Goal: Task Accomplishment & Management: Manage account settings

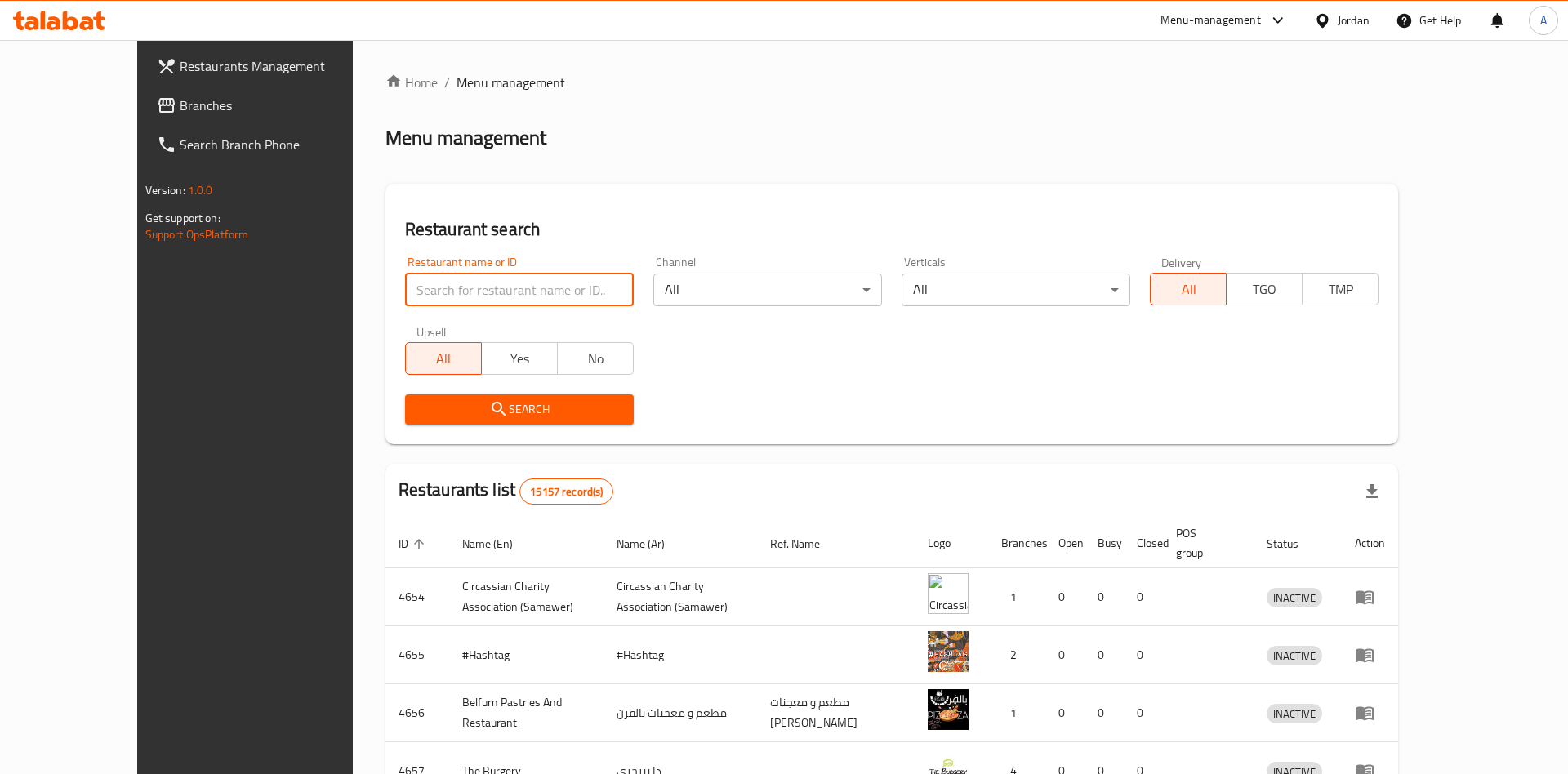
type input "o"
click button "Search" at bounding box center [519, 409] width 228 height 30
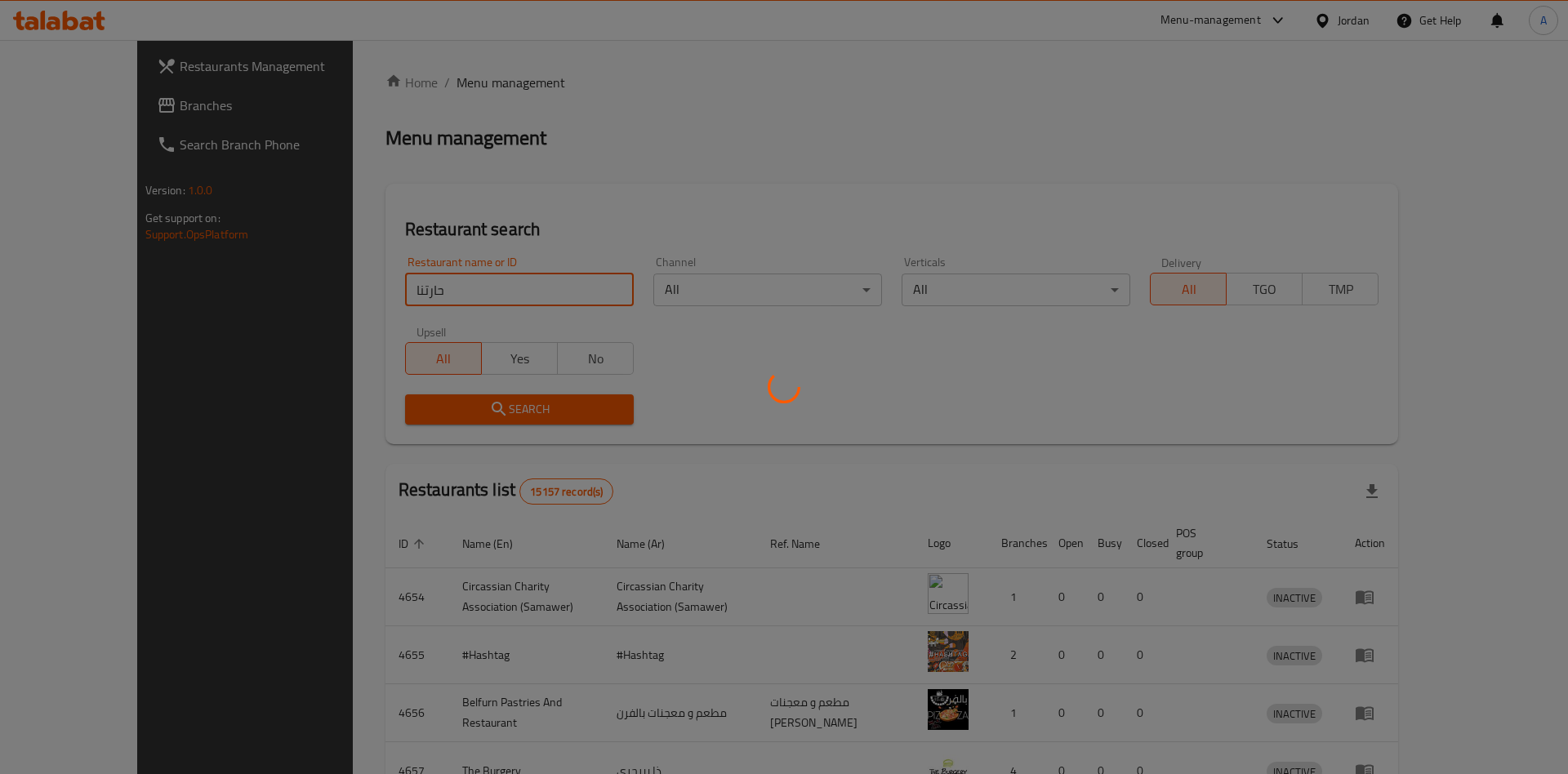
click button "Search" at bounding box center [519, 409] width 228 height 30
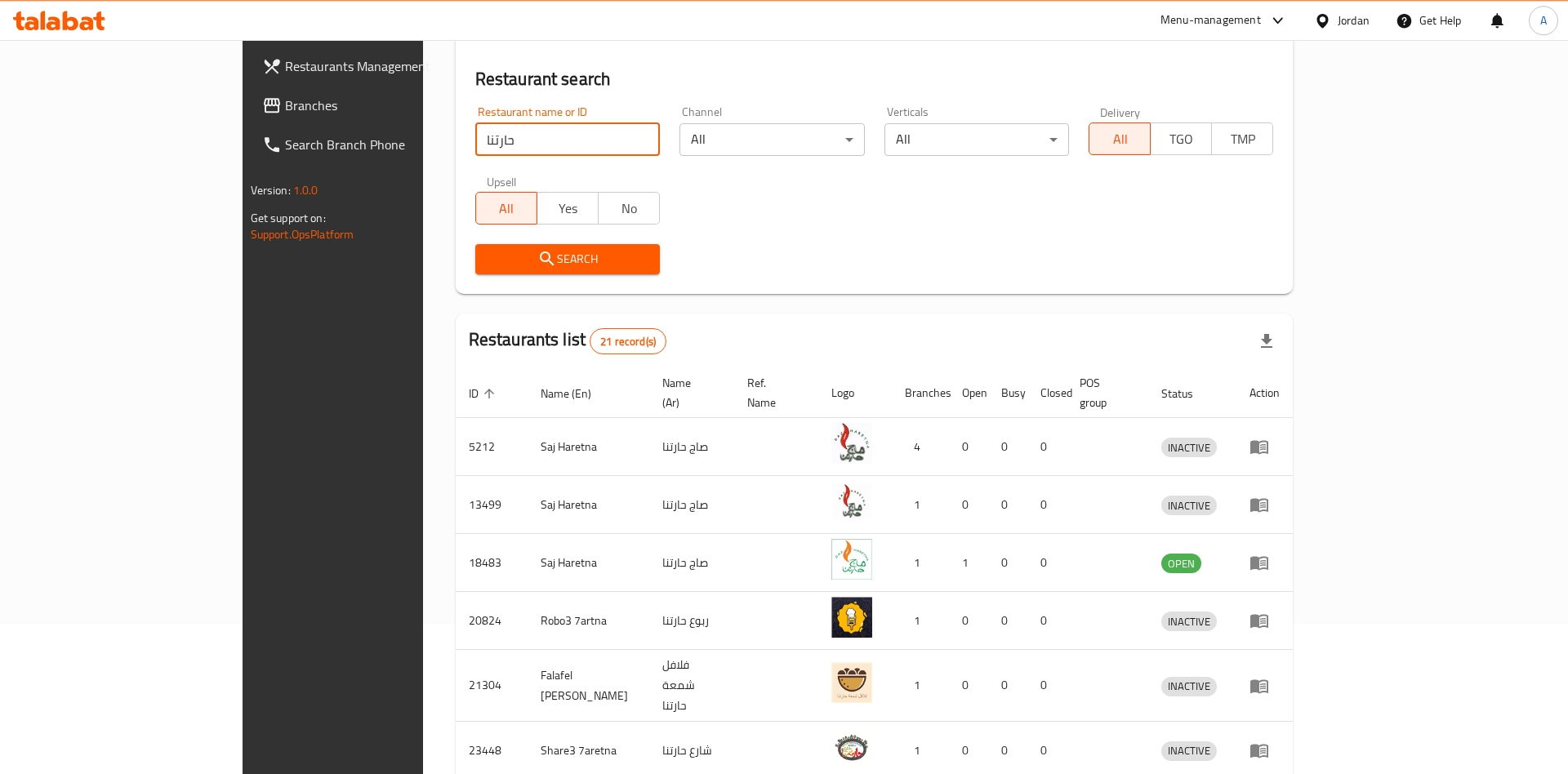
scroll to position [107, 0]
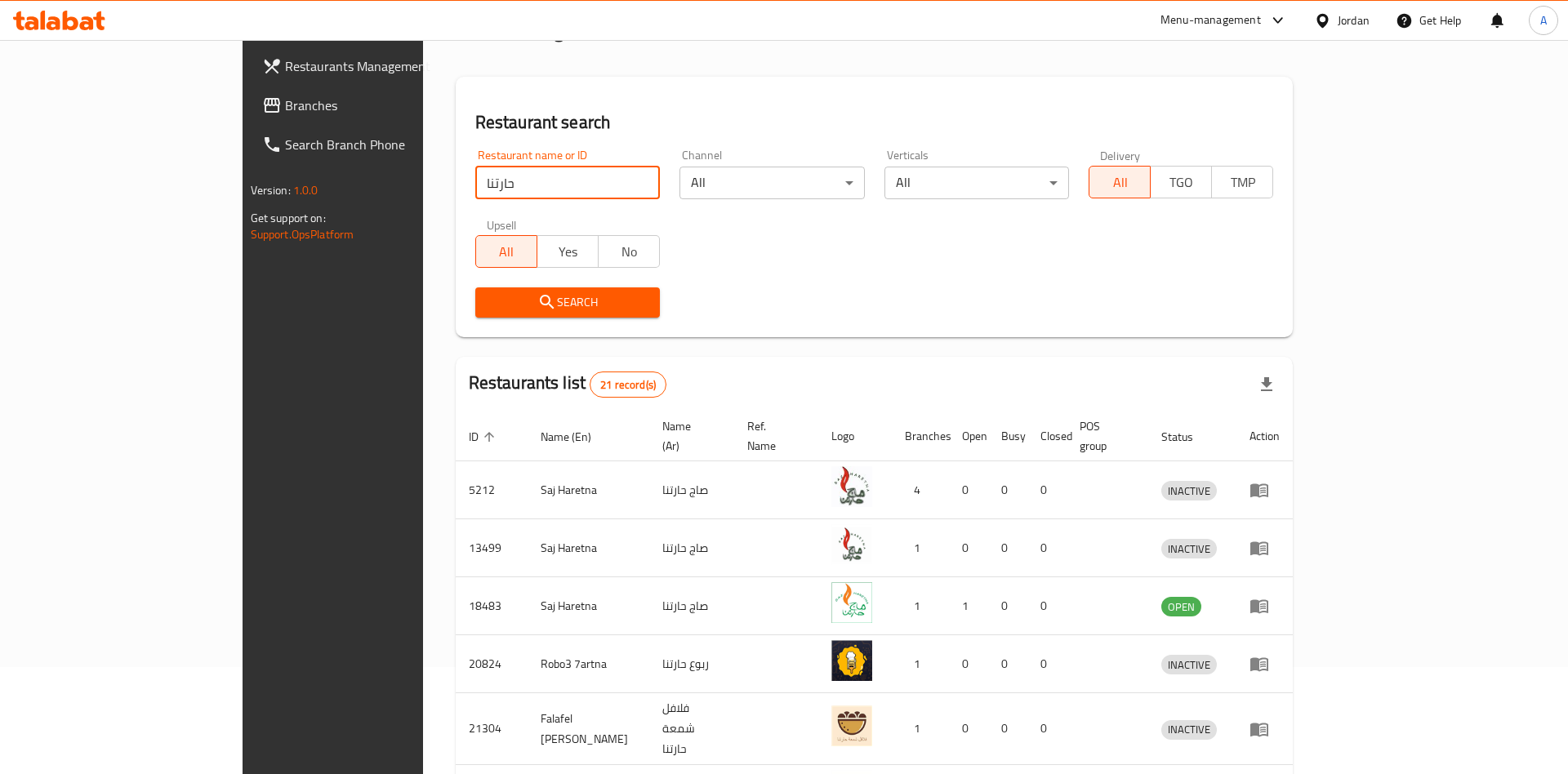
click at [475, 189] on input "حارتنا" at bounding box center [567, 183] width 185 height 33
click button "Search" at bounding box center [567, 302] width 185 height 30
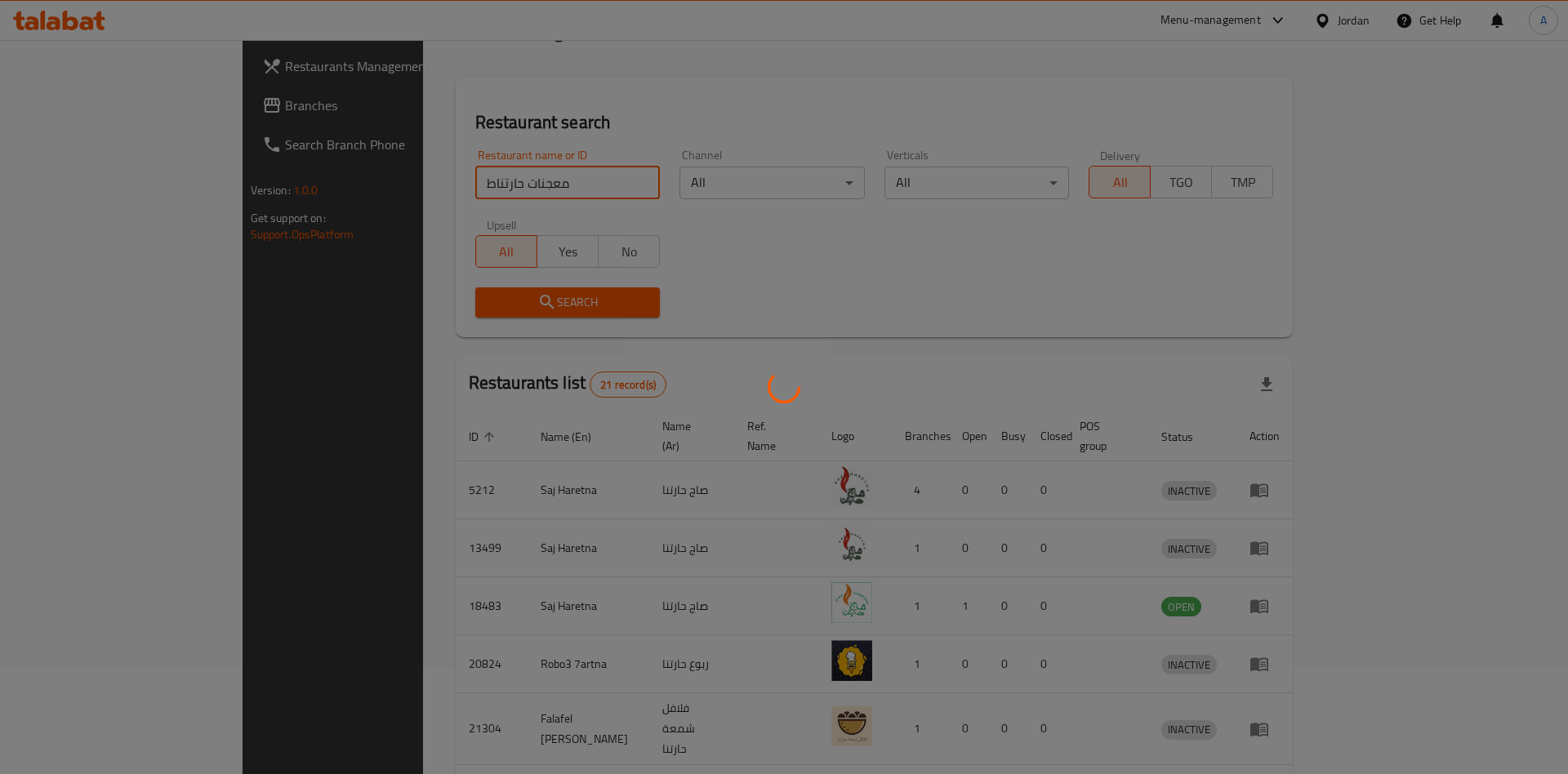
scroll to position [0, 0]
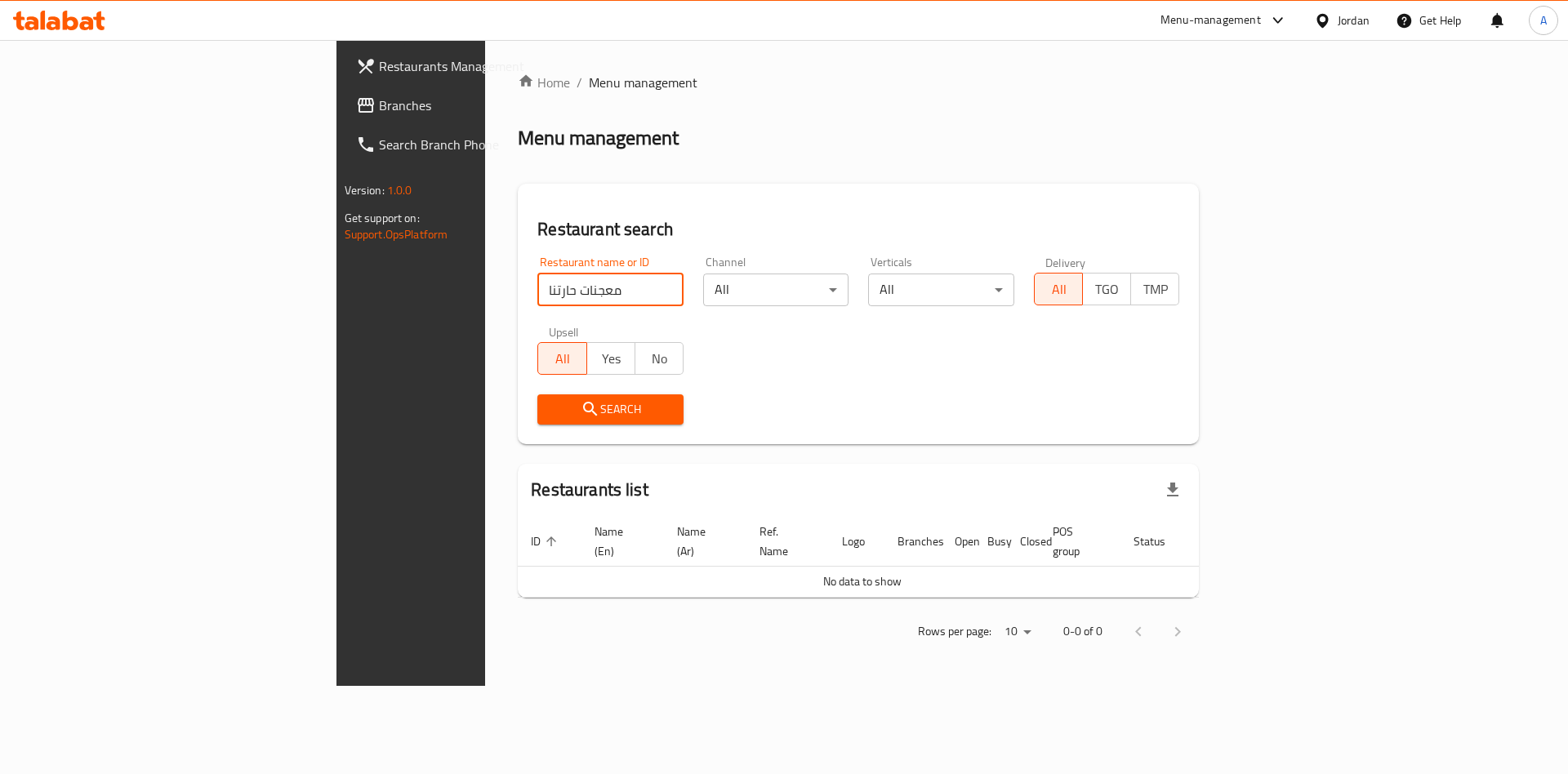
type input "معجنات حارتنا"
click button "Search" at bounding box center [610, 409] width 146 height 30
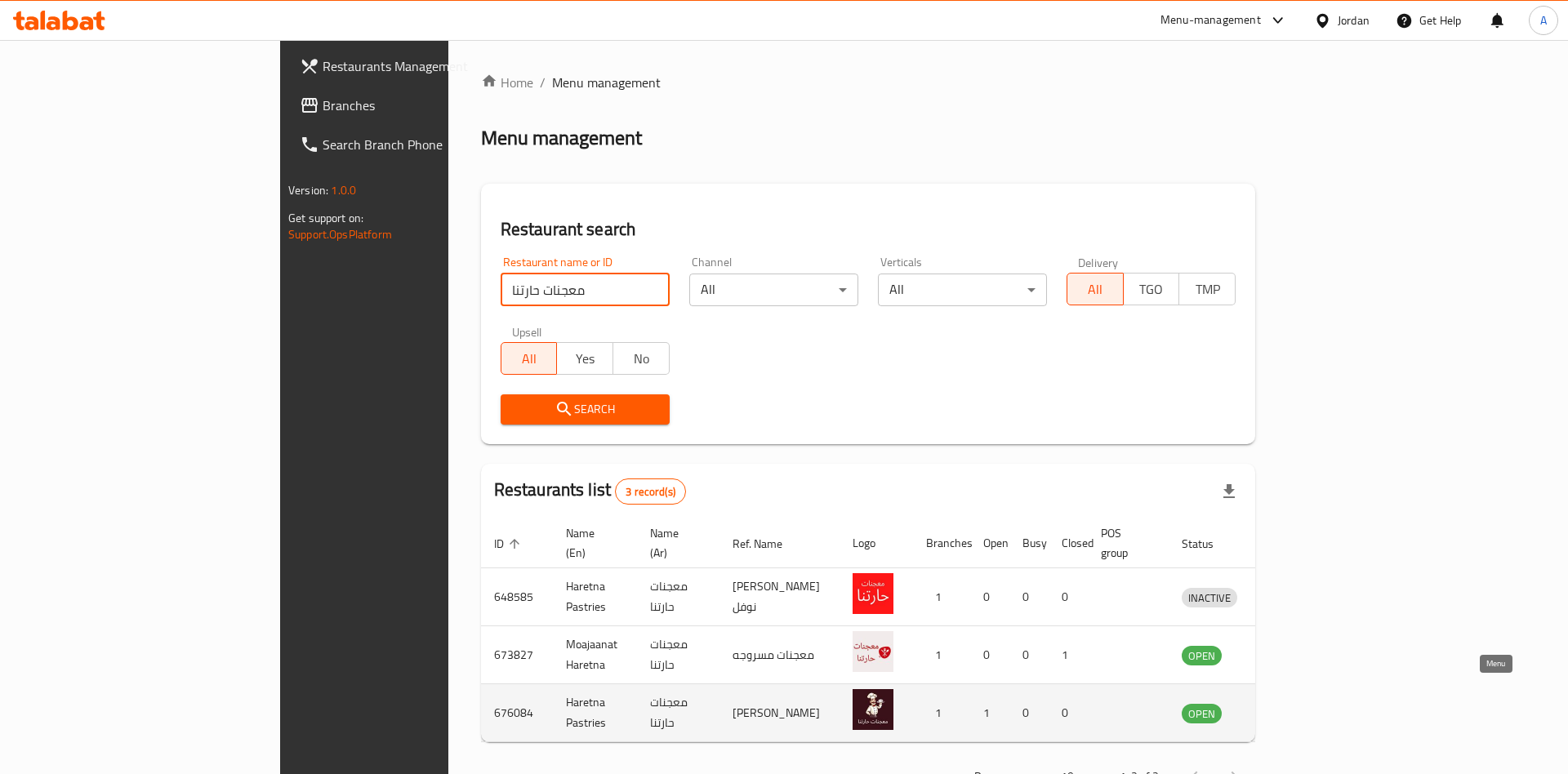
click at [1288, 707] on icon "enhanced table" at bounding box center [1279, 714] width 17 height 14
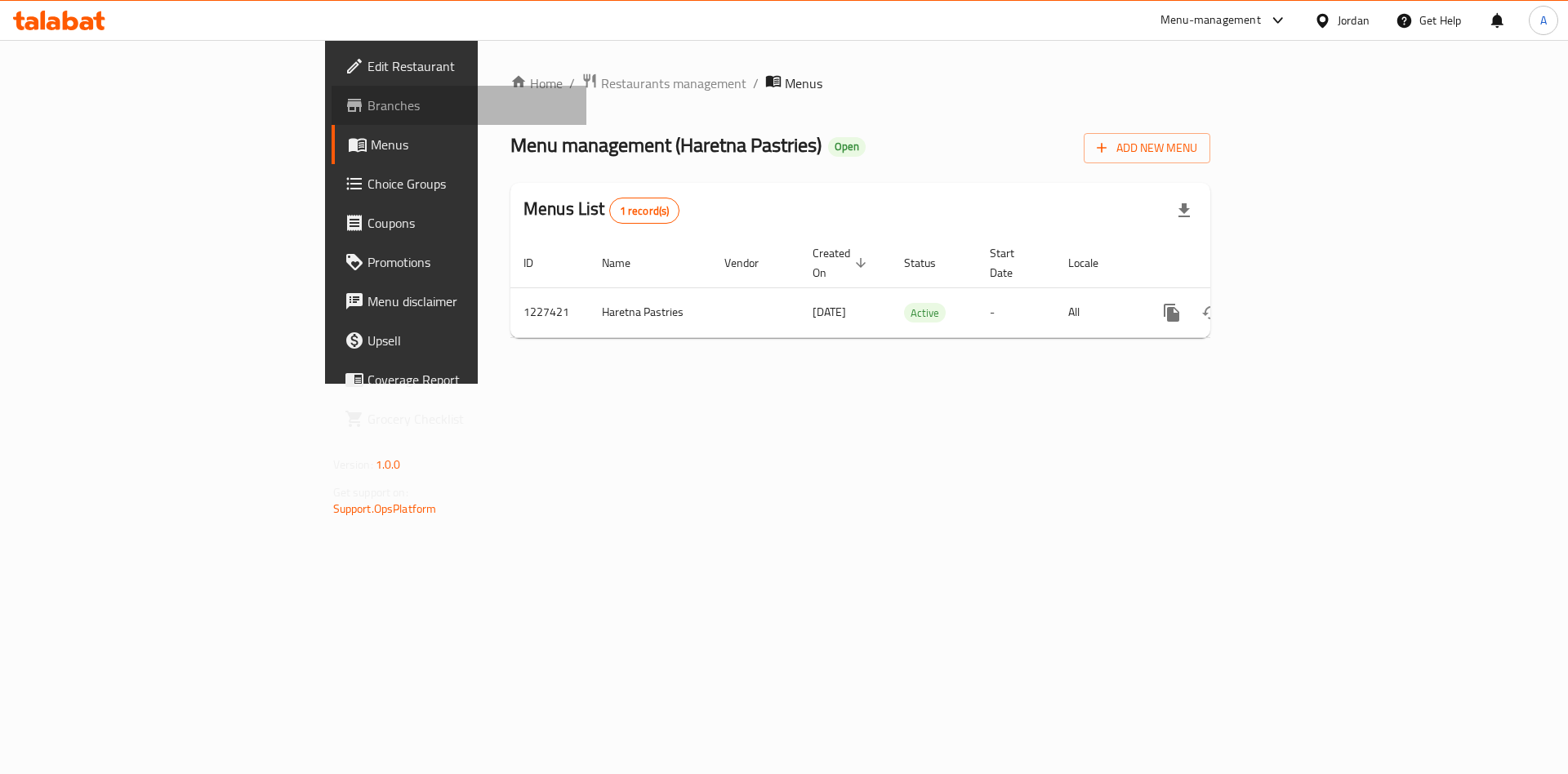
click at [367, 99] on span "Branches" at bounding box center [470, 105] width 207 height 19
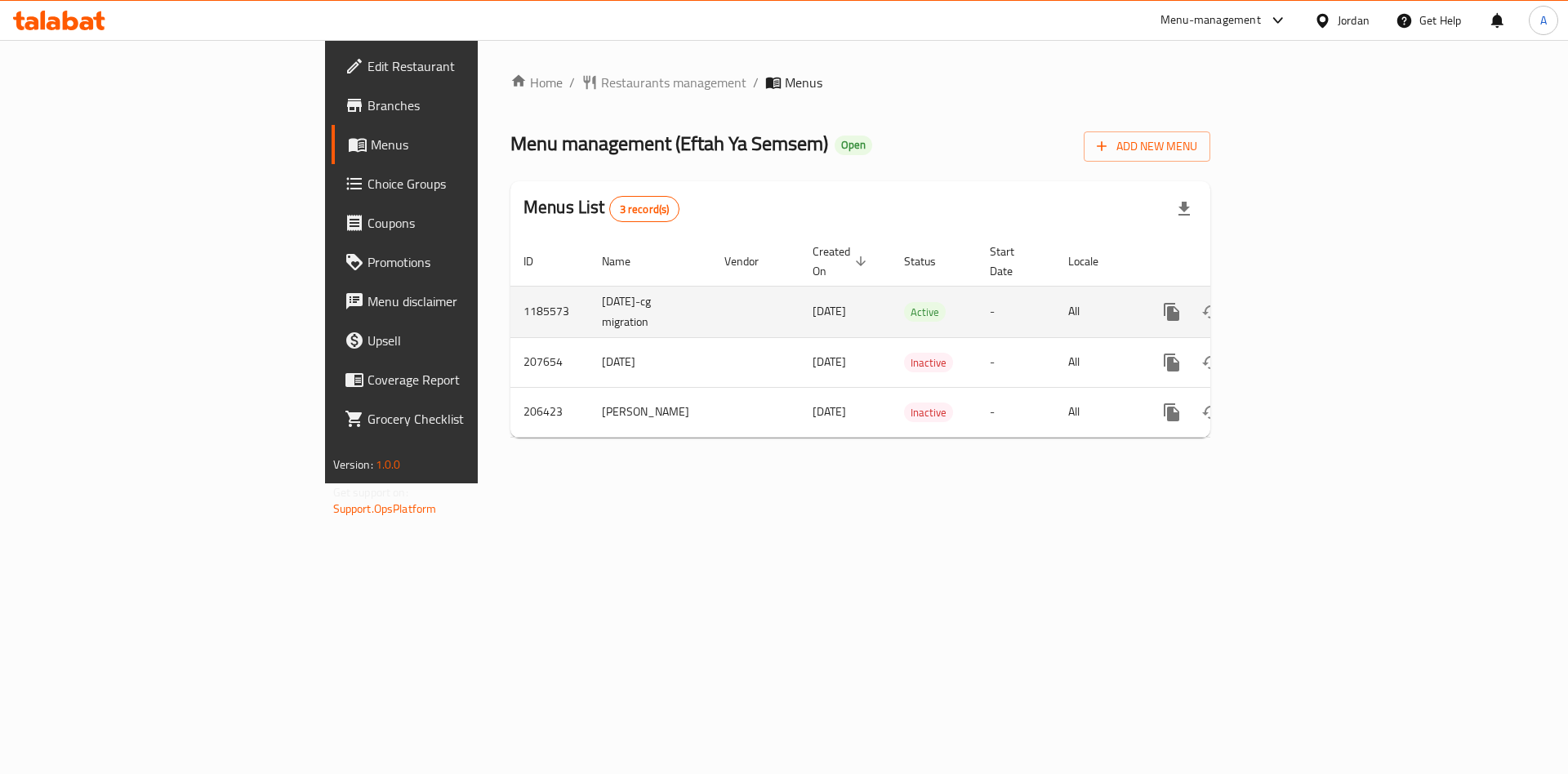
click at [1299, 302] on icon "enhanced table" at bounding box center [1289, 312] width 19 height 19
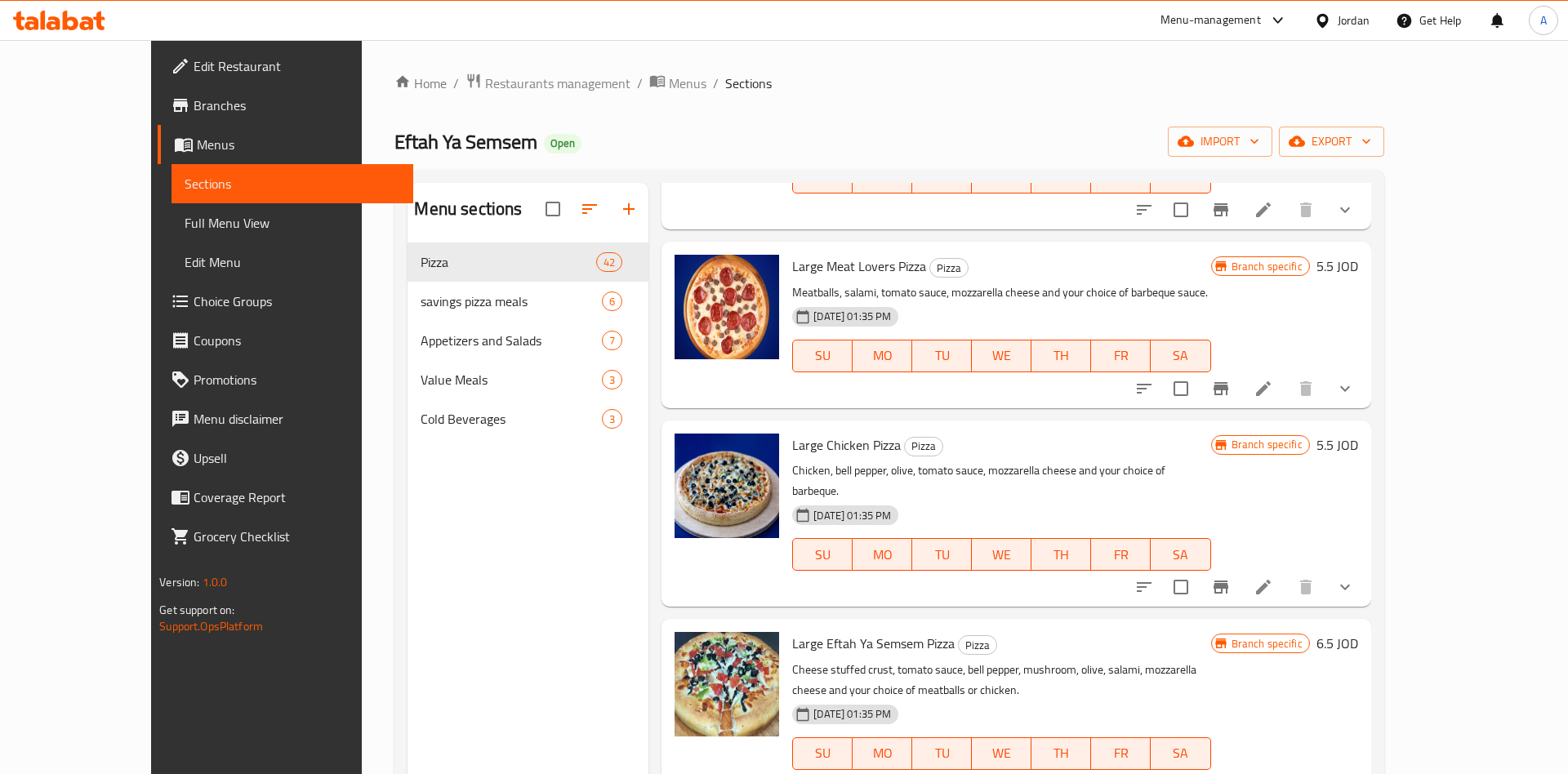
scroll to position [3183, 0]
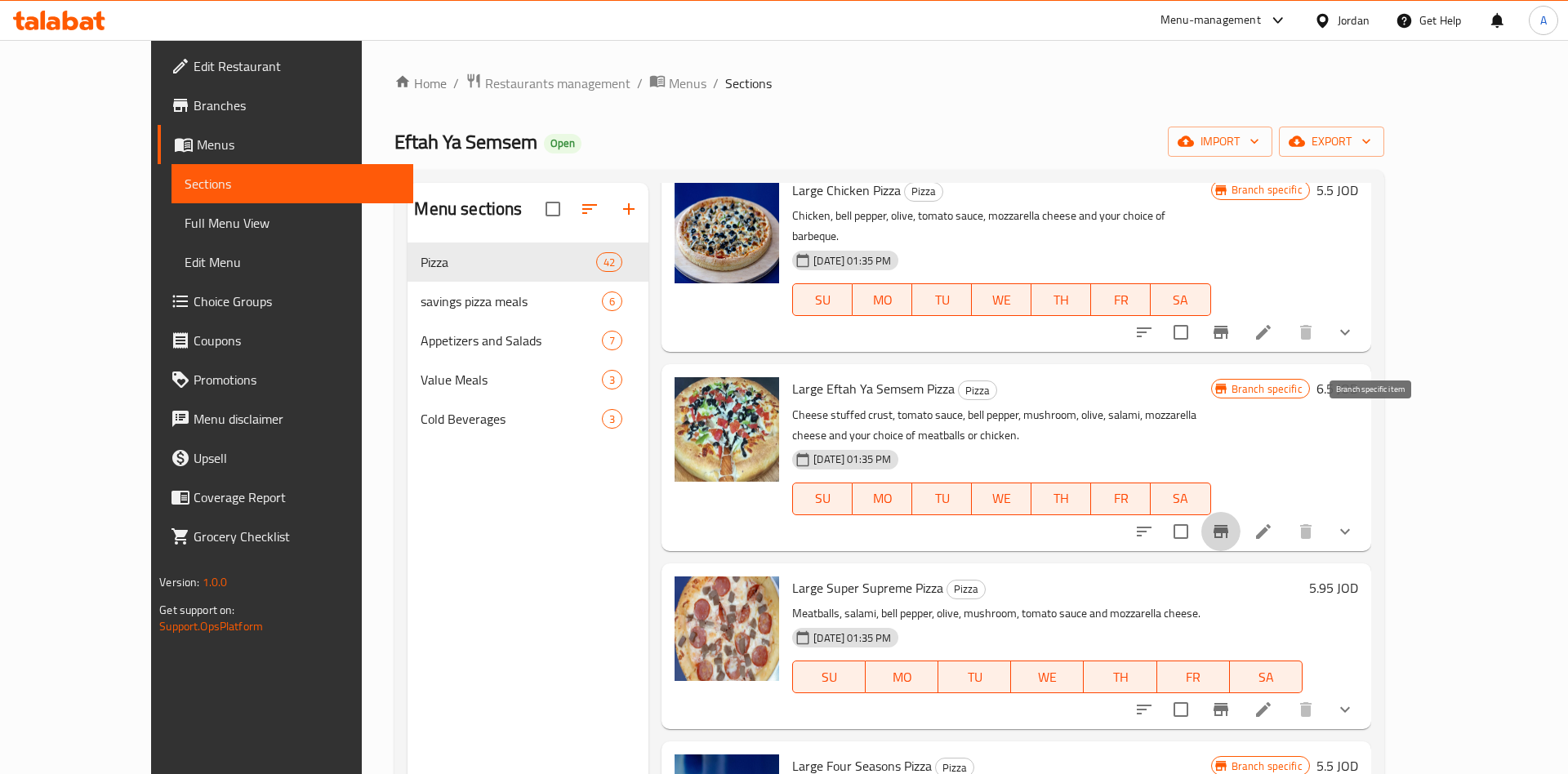
click at [1228, 524] on icon "Branch-specific-item" at bounding box center [1220, 530] width 15 height 13
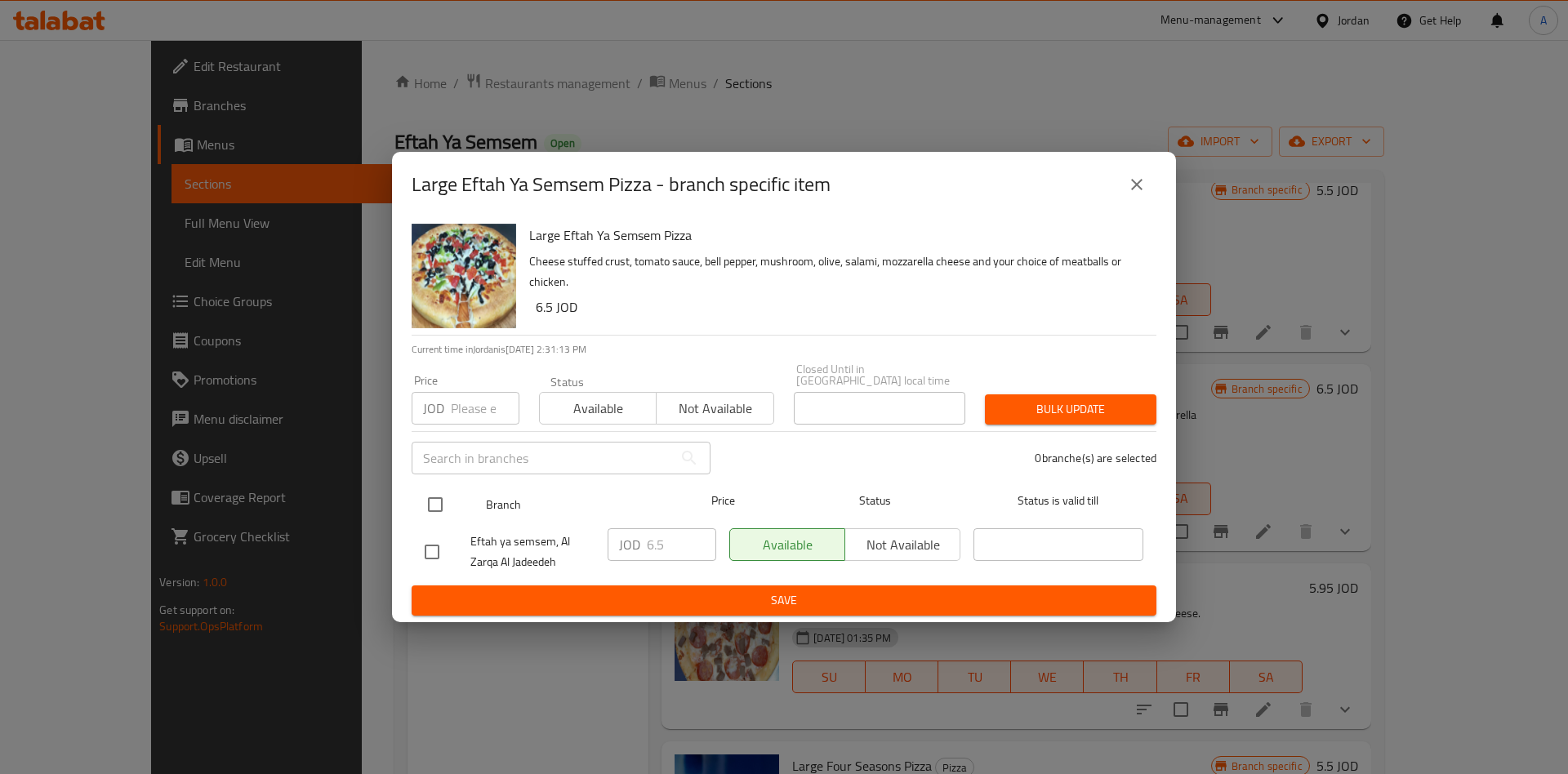
click at [450, 497] on input "checkbox" at bounding box center [434, 504] width 34 height 34
checkbox input "true"
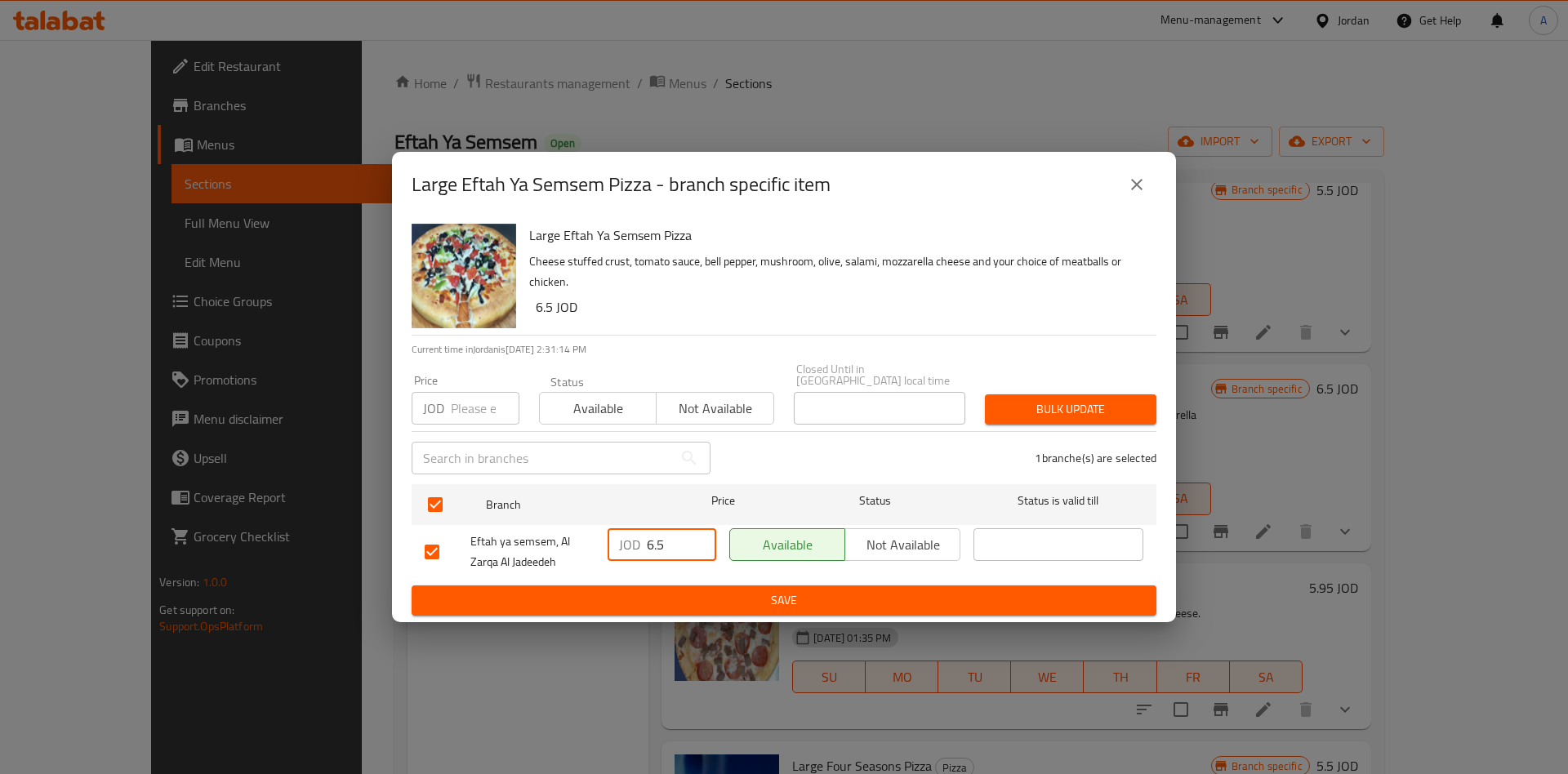
click at [689, 545] on input "6.5" at bounding box center [681, 545] width 69 height 33
type button "0"
type button "1"
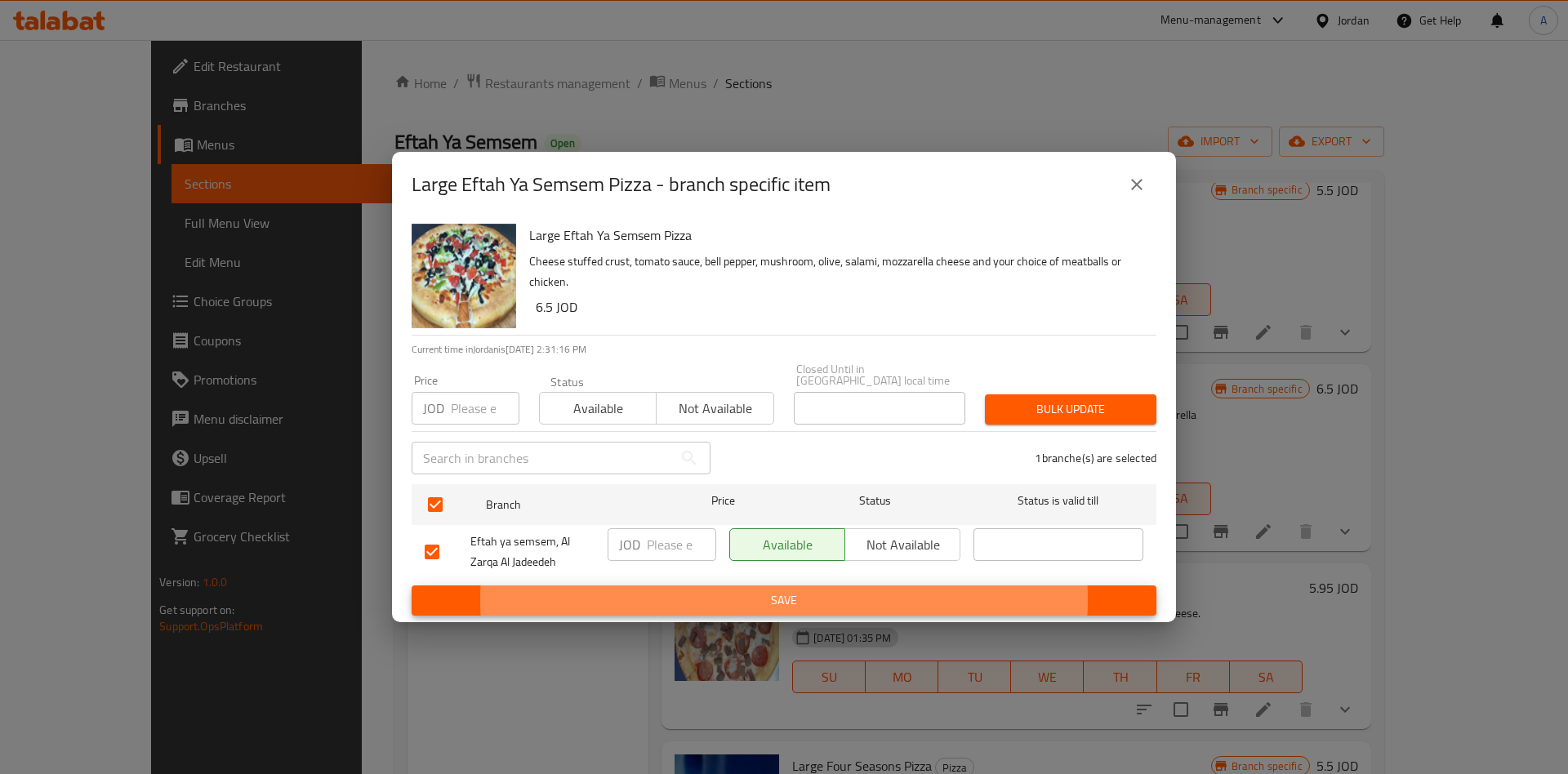
click at [412, 586] on button "Save" at bounding box center [784, 600] width 744 height 30
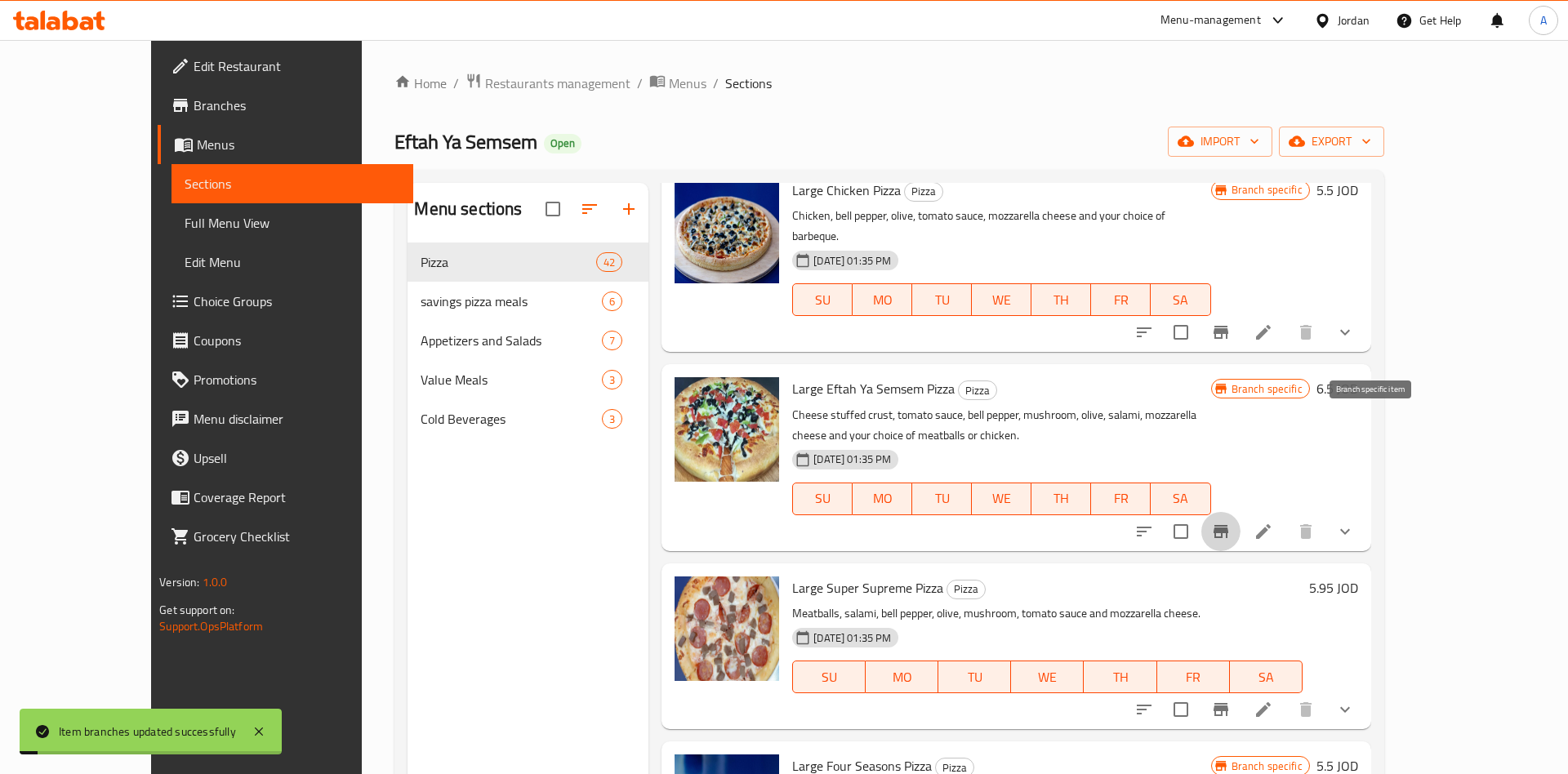
click at [1358, 377] on h6 "6.5 JOD" at bounding box center [1337, 388] width 42 height 23
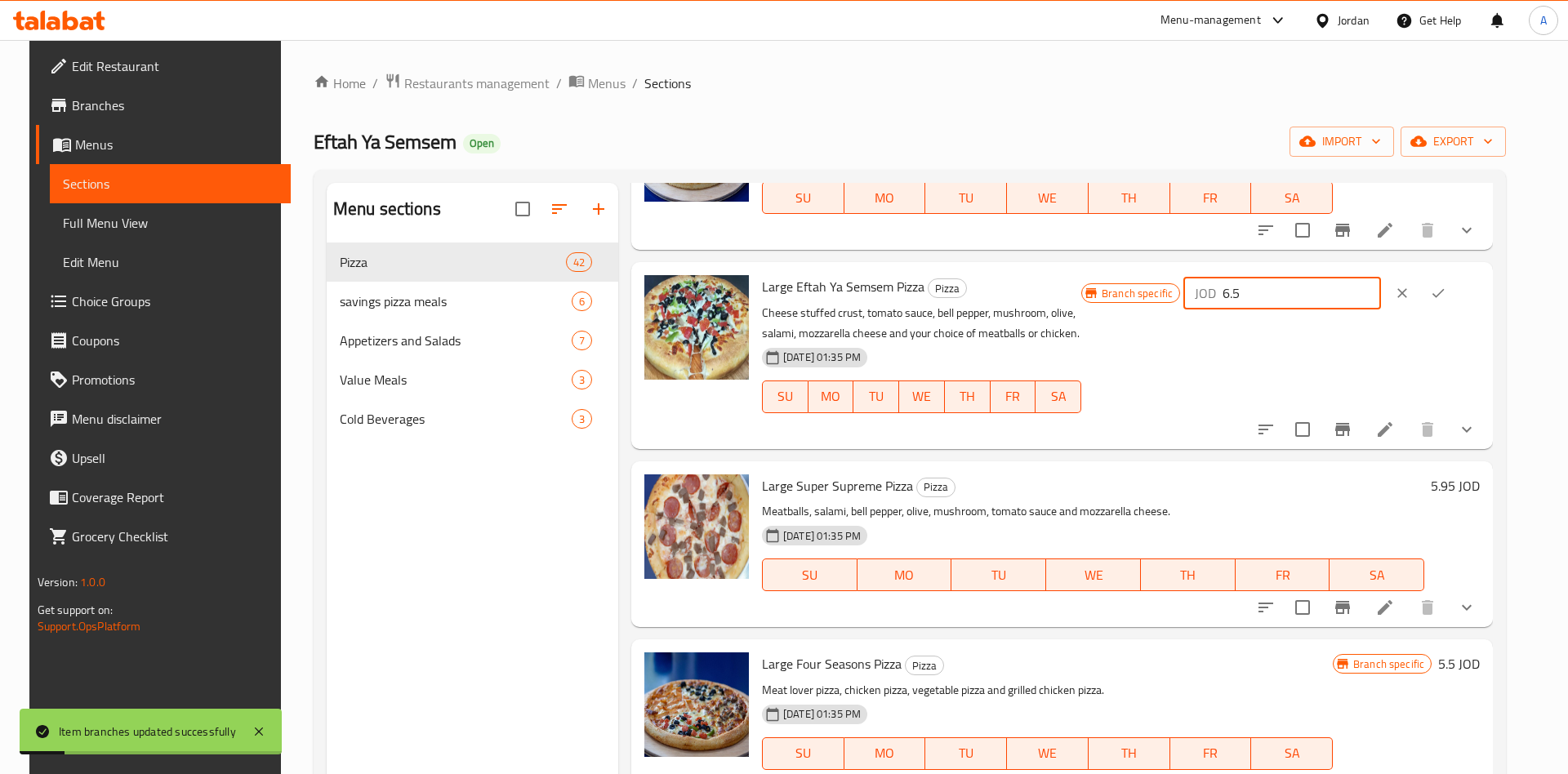
click at [1336, 293] on input "6.5" at bounding box center [1301, 293] width 158 height 33
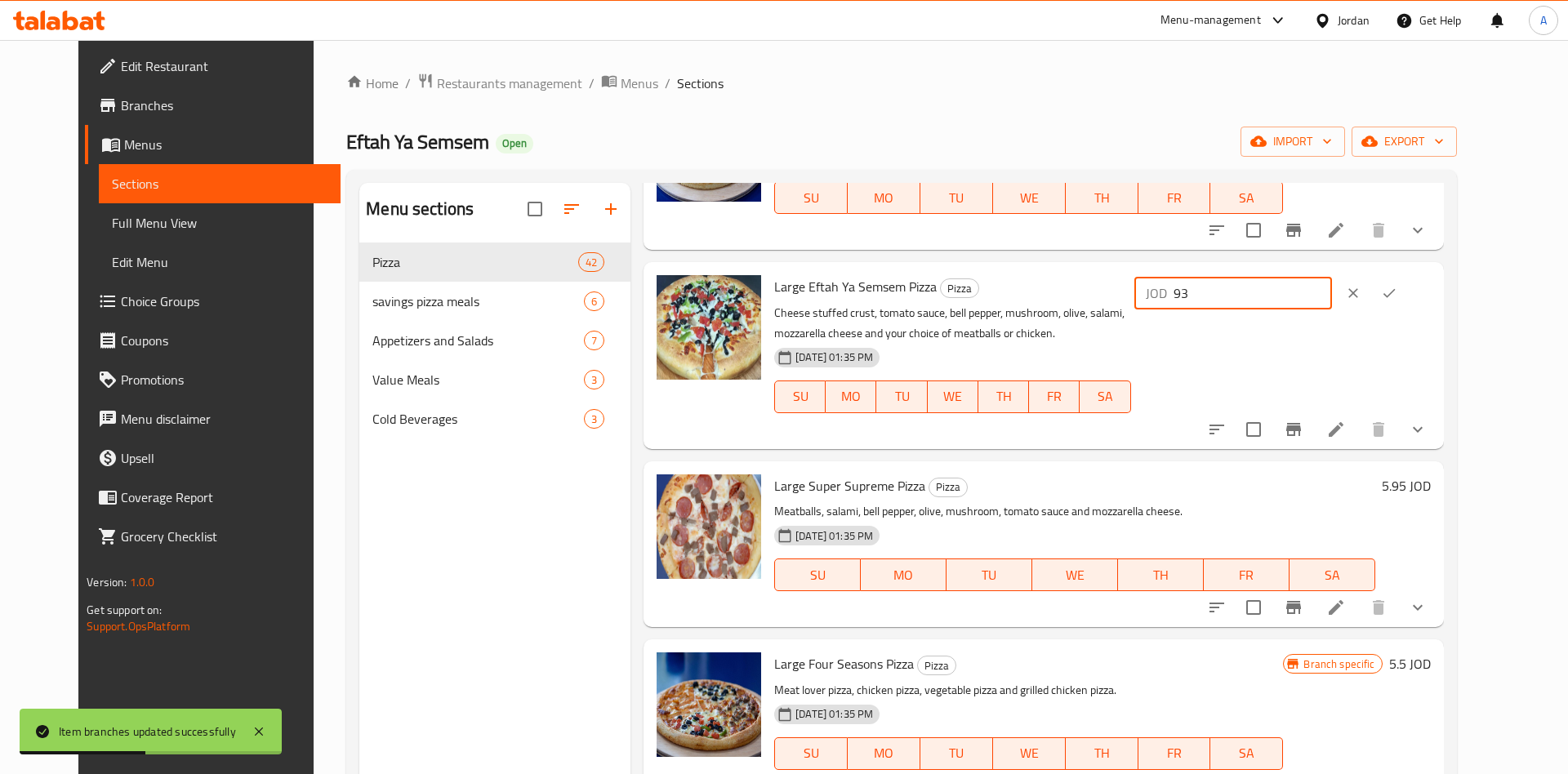
type input "9"
type input "6.95"
click button "ok" at bounding box center [1388, 292] width 36 height 36
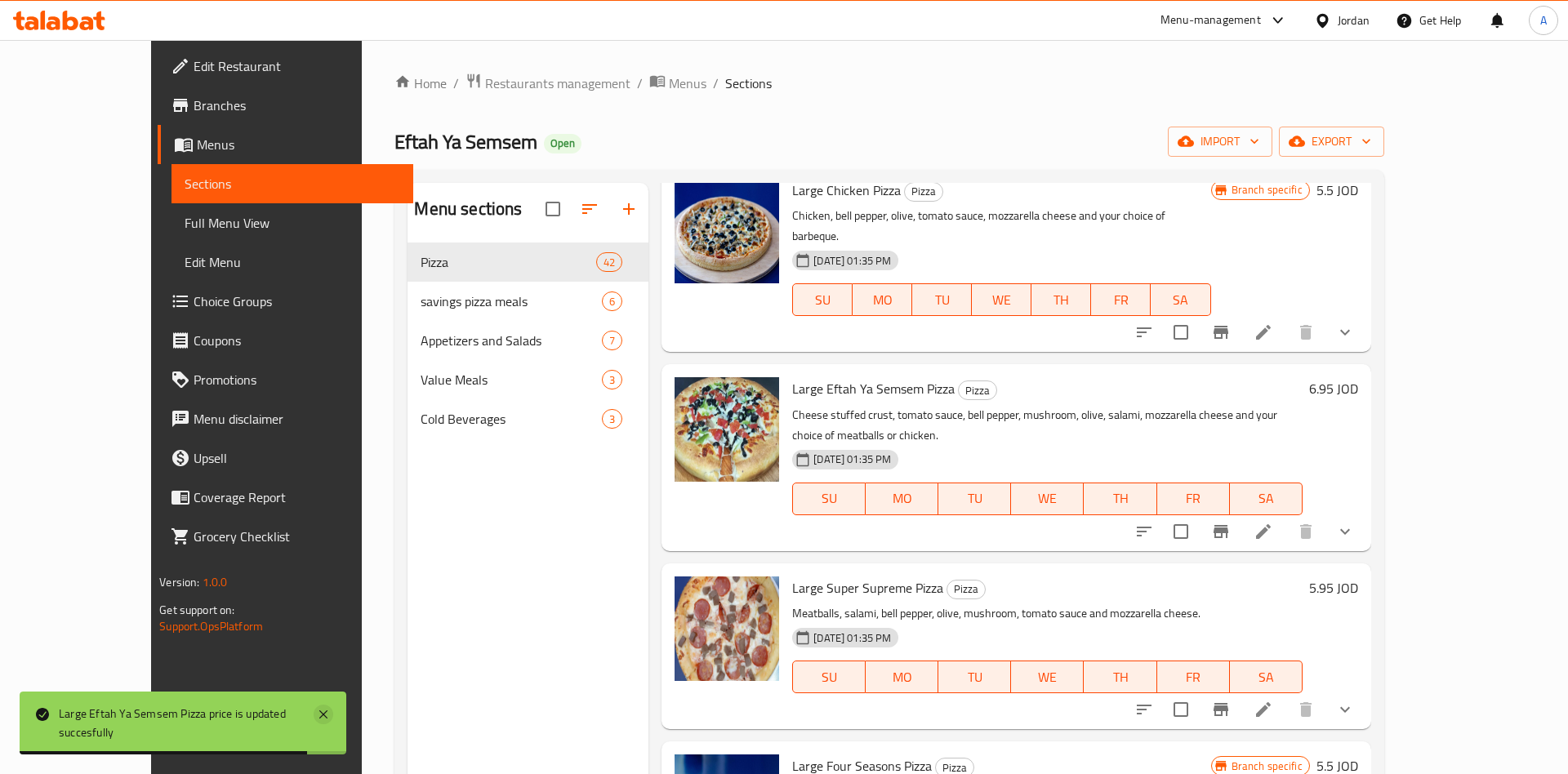
click at [320, 710] on icon at bounding box center [324, 714] width 19 height 19
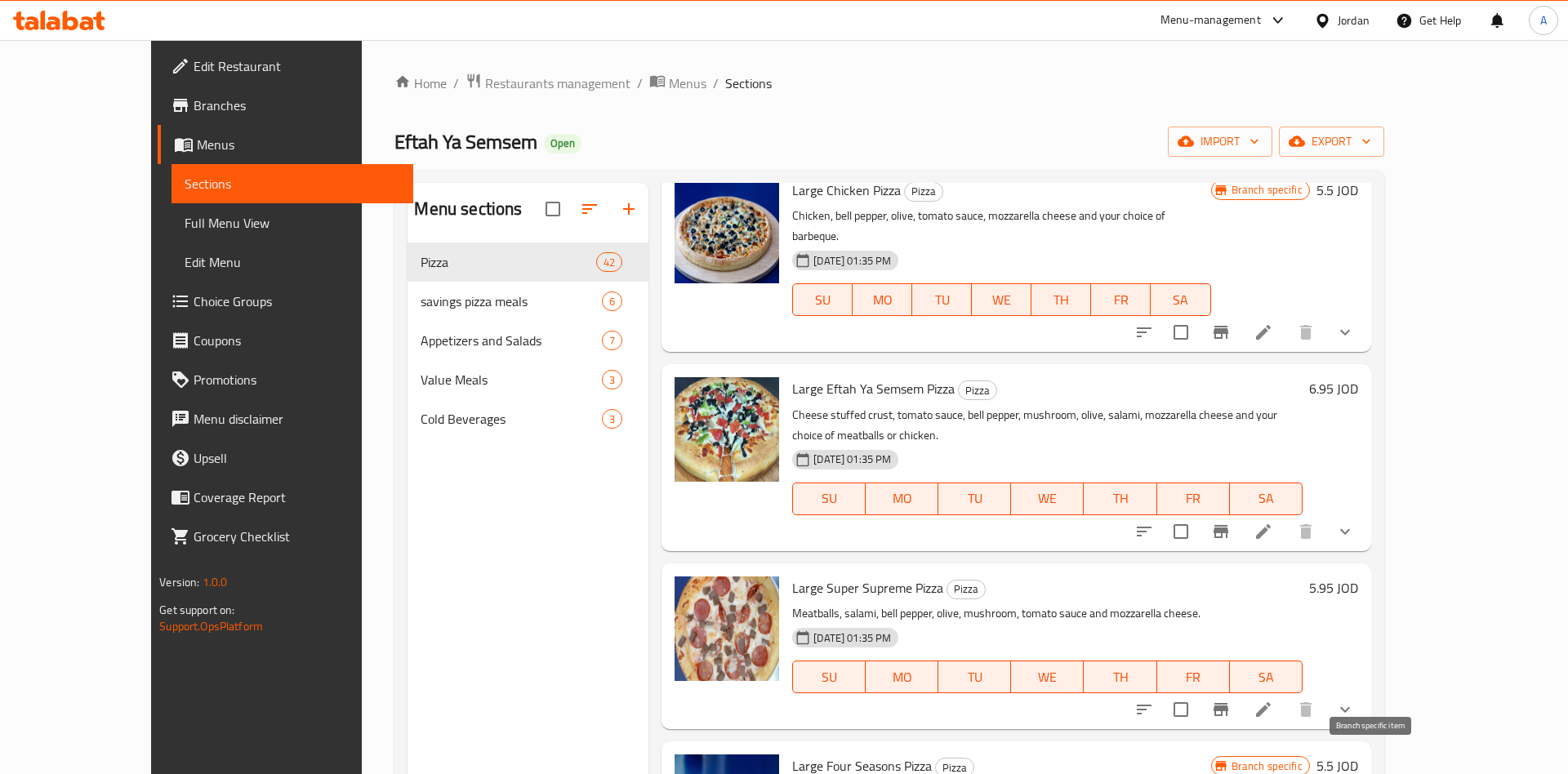
click at [1358, 755] on h6 "5.5 JOD" at bounding box center [1337, 766] width 42 height 23
type input "5.95"
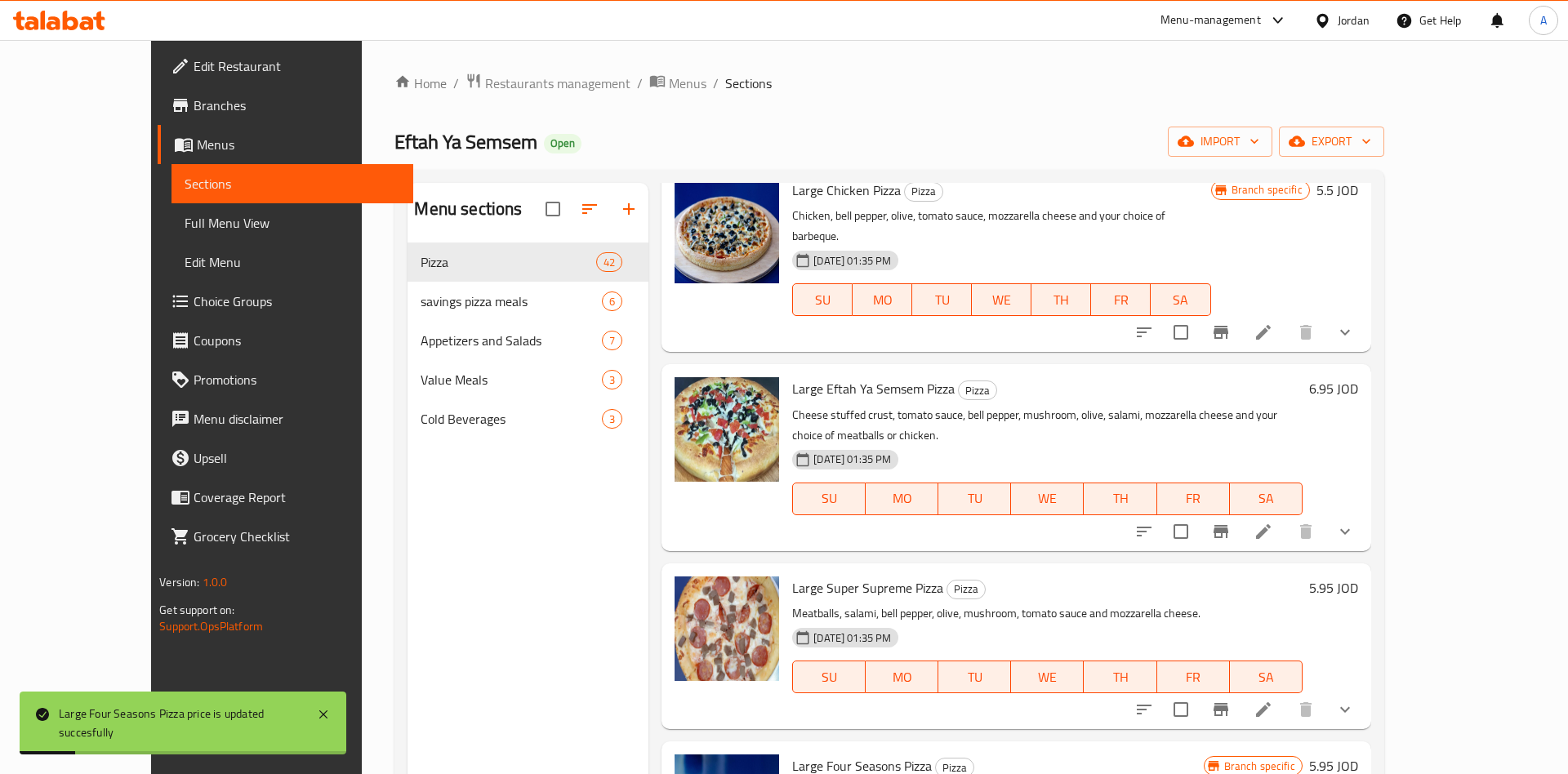
scroll to position [3311, 0]
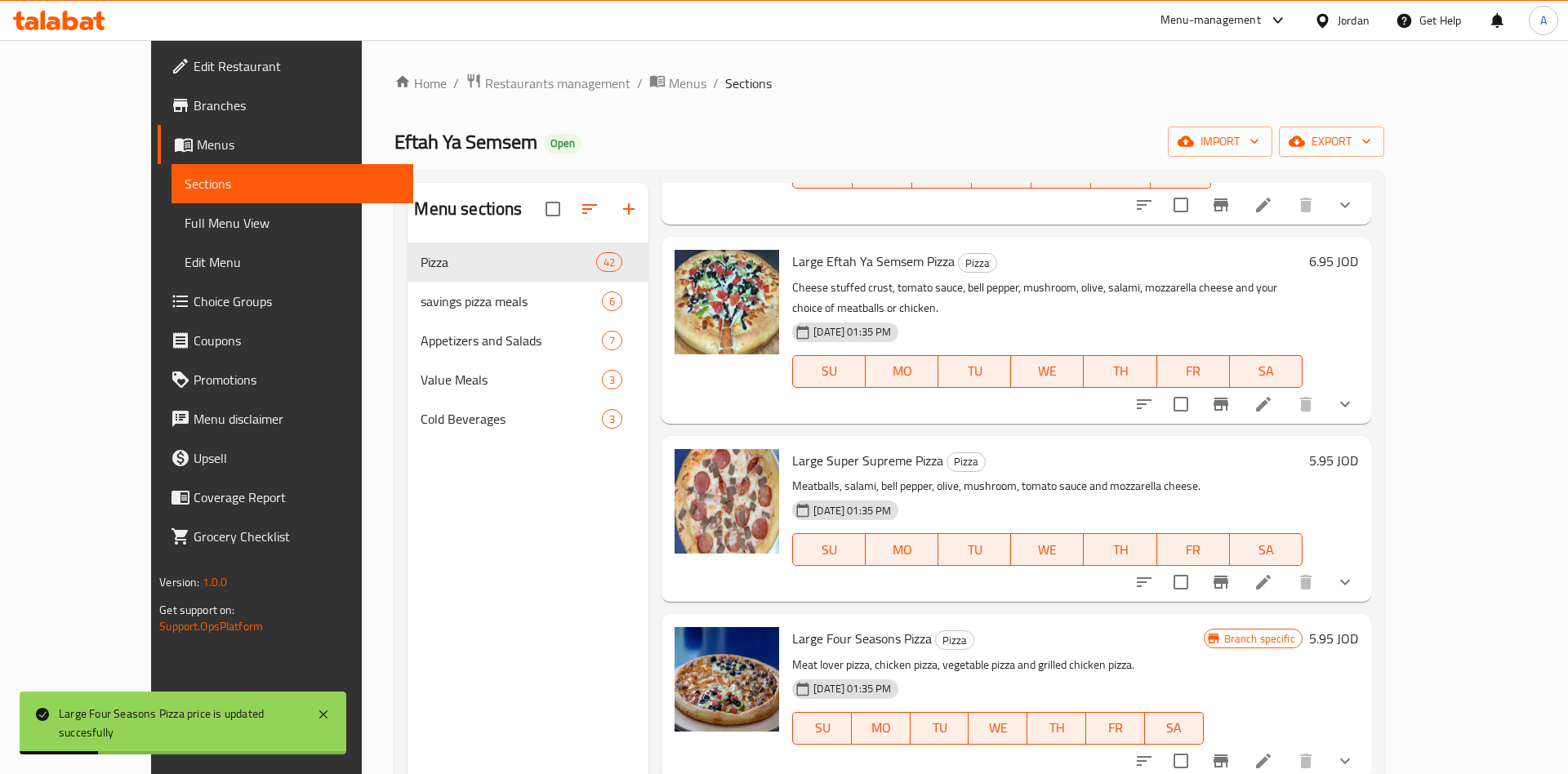
click at [1358, 626] on div "Branch specific 5.95 JOD" at bounding box center [1280, 696] width 154 height 140
click at [1273, 751] on icon at bounding box center [1263, 760] width 19 height 19
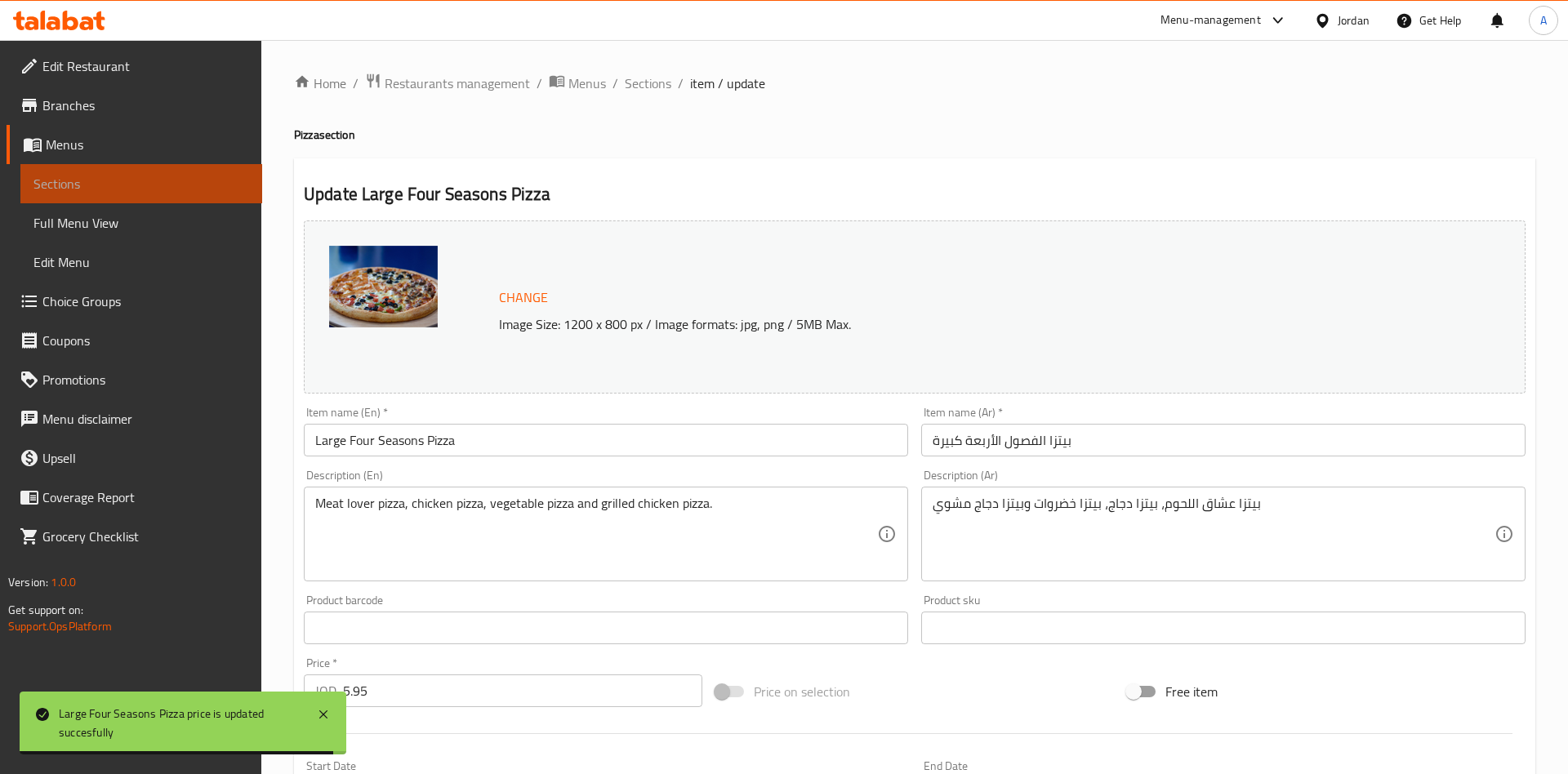
click at [129, 183] on span "Sections" at bounding box center [141, 184] width 216 height 19
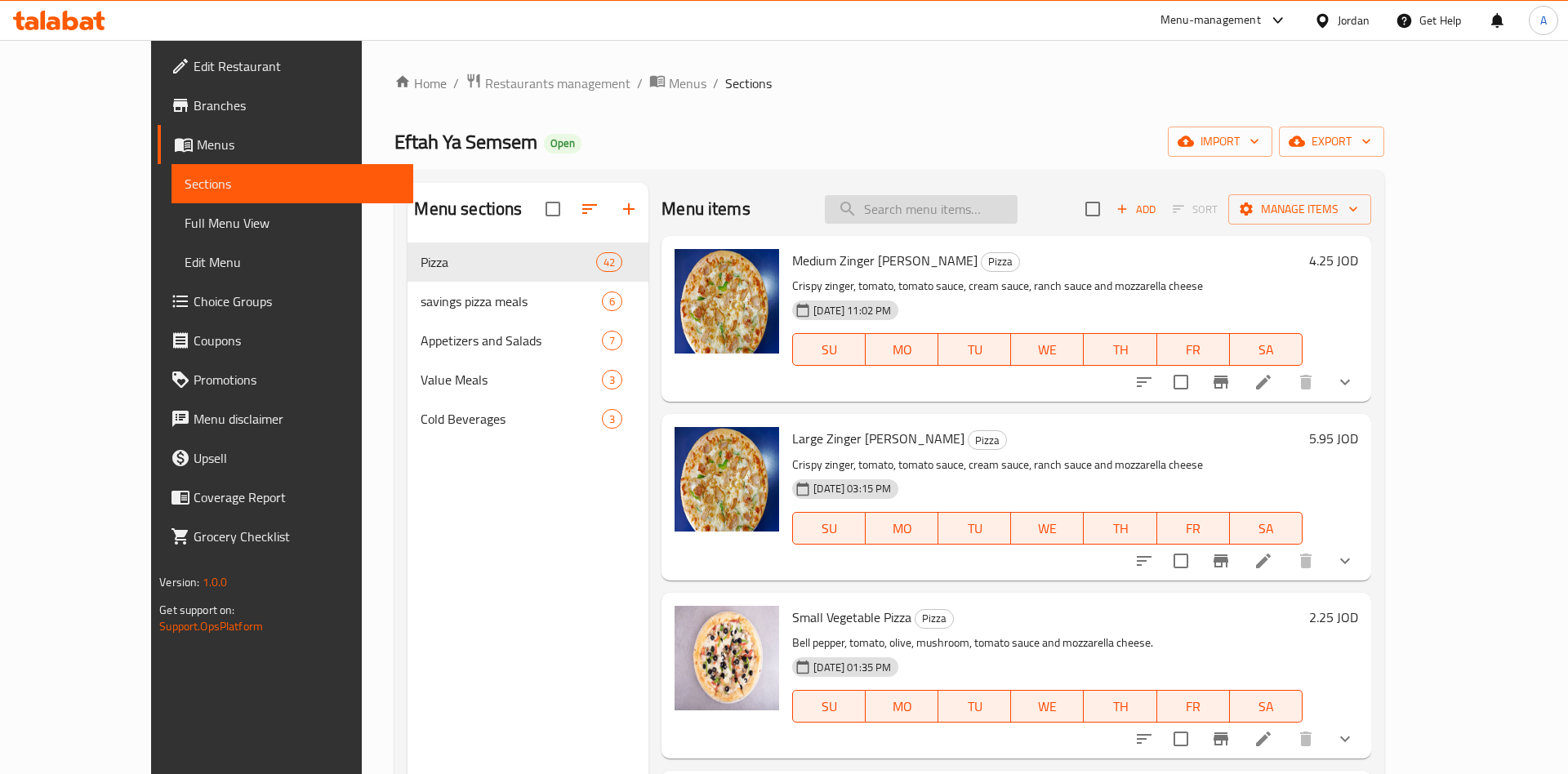
click at [959, 222] on input "search" at bounding box center [921, 209] width 192 height 28
paste input "ftah Ya Semsem"
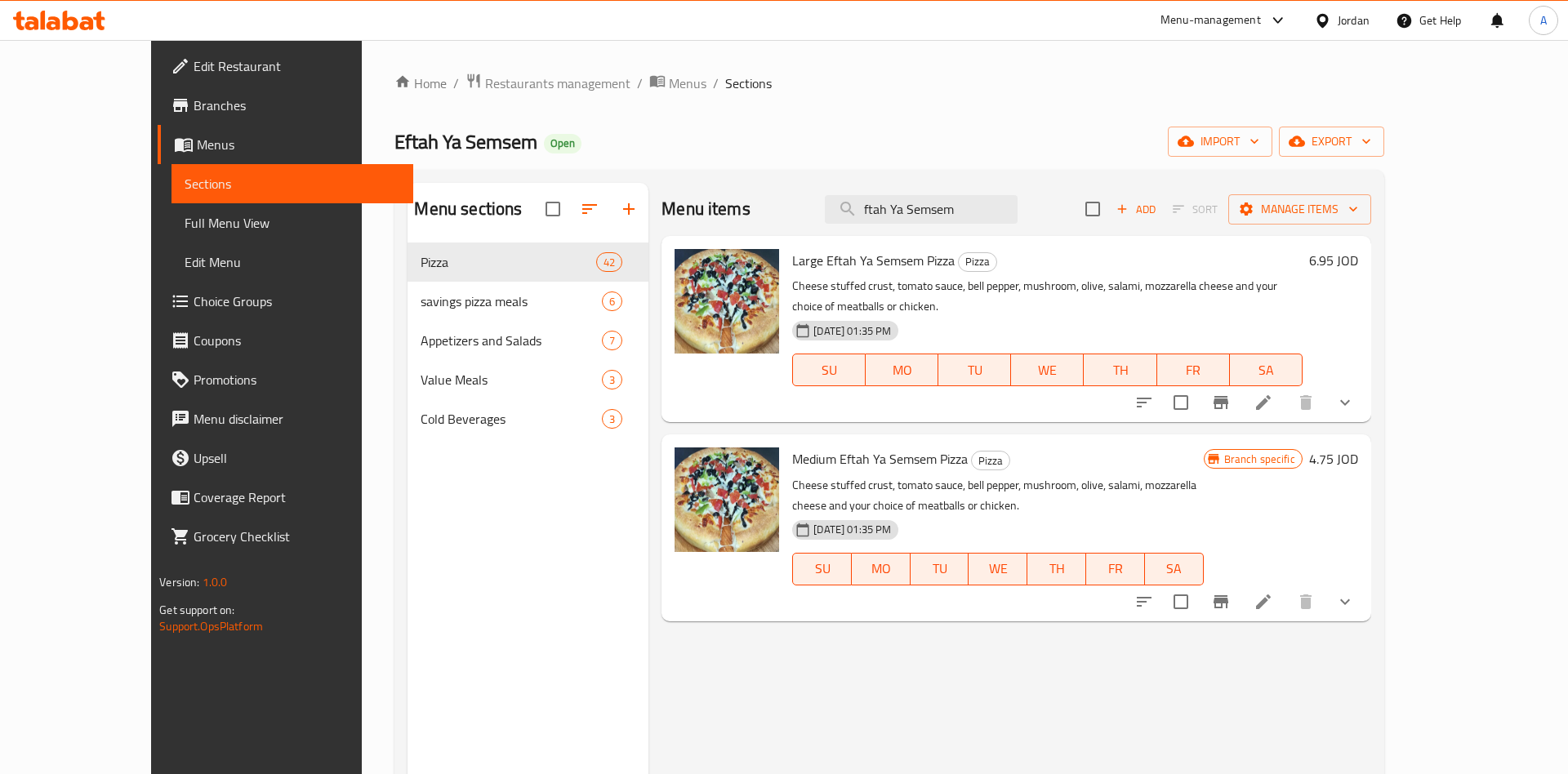
type input "ftah Ya Semsem"
click at [1358, 253] on h6 "6.95 JOD" at bounding box center [1333, 260] width 49 height 23
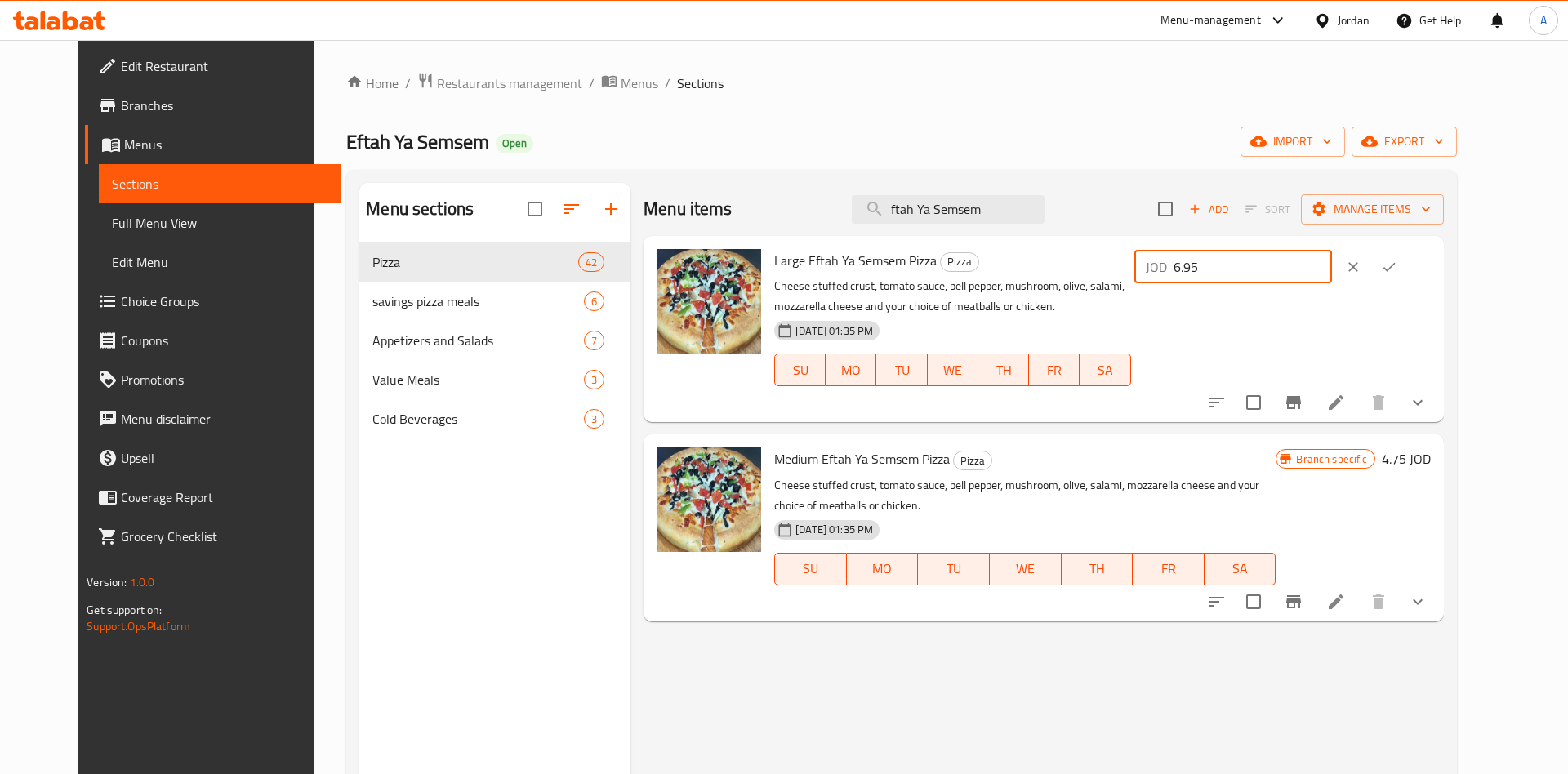
drag, startPoint x: 1328, startPoint y: 261, endPoint x: 1164, endPoint y: 267, distance: 164.1
click at [1174, 267] on input "6.95" at bounding box center [1252, 267] width 158 height 33
type input "6.75"
click at [1397, 262] on icon "ok" at bounding box center [1388, 266] width 17 height 17
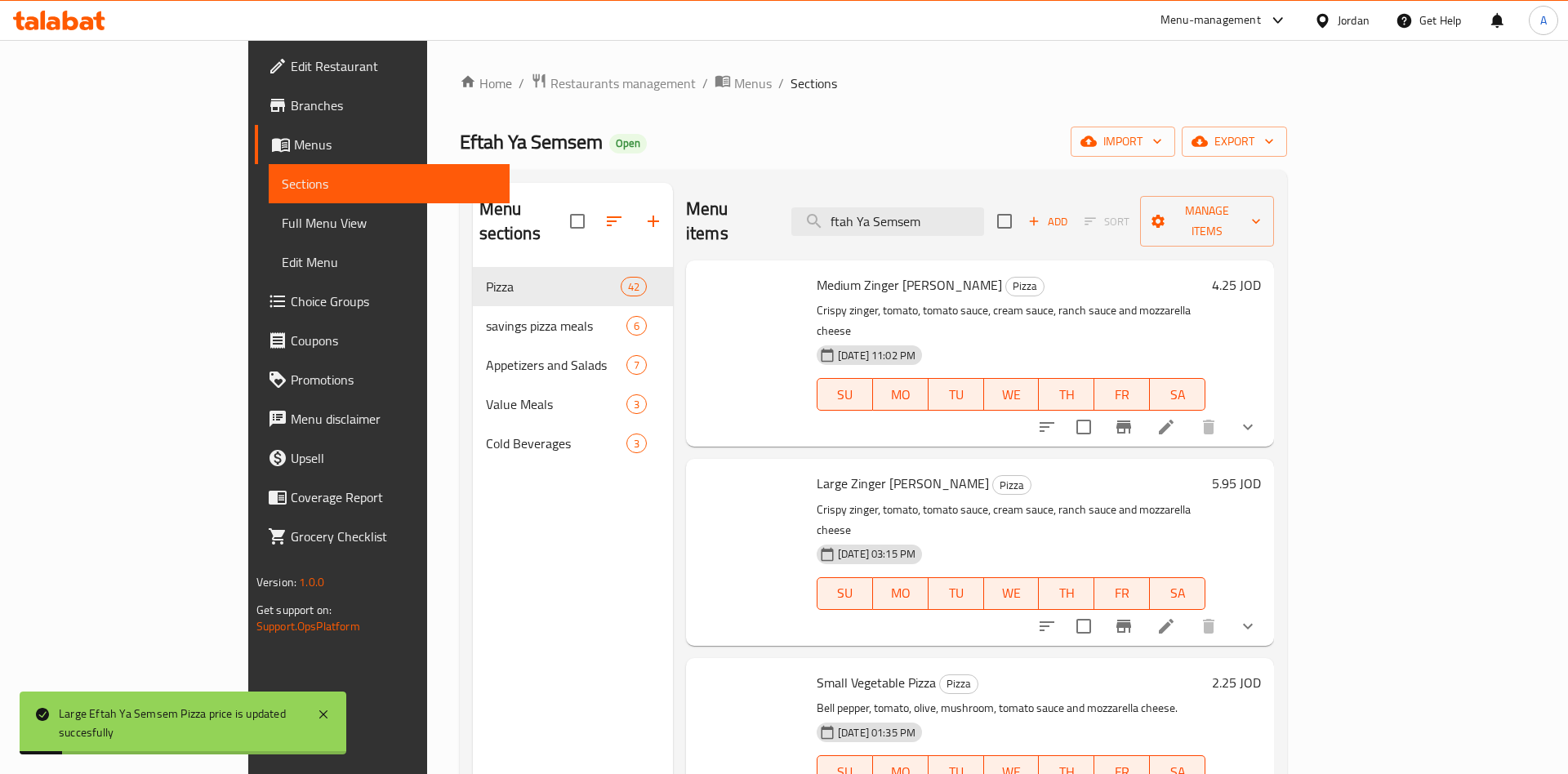
click at [1261, 274] on h6 "4.25 JOD" at bounding box center [1236, 286] width 49 height 23
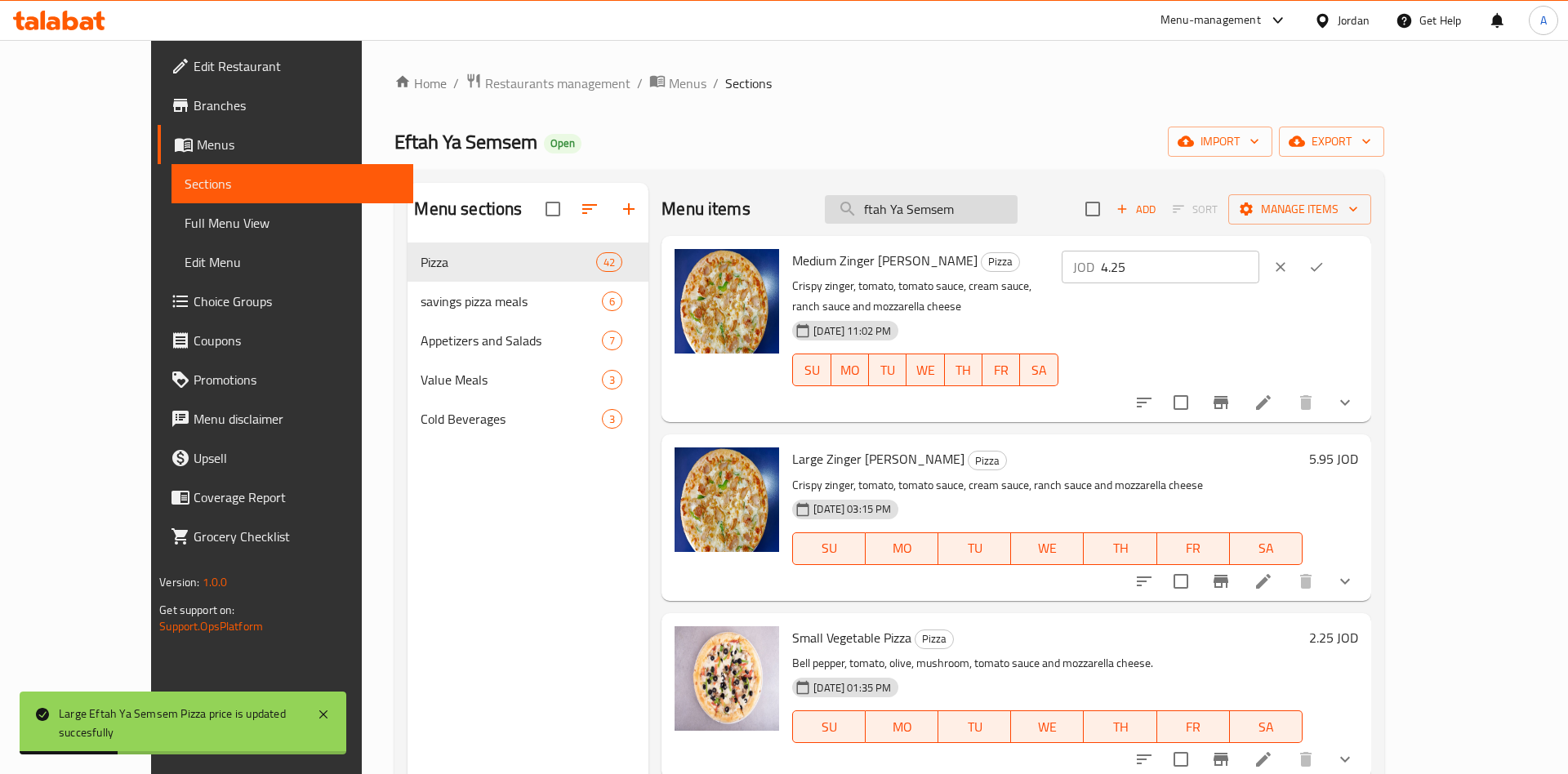
click at [989, 207] on input "ftah Ya Semsem" at bounding box center [921, 209] width 192 height 28
click at [1017, 218] on input "ftah Ya Semsem" at bounding box center [921, 209] width 192 height 28
click at [1017, 213] on input "ftah Ya Semsem" at bounding box center [921, 209] width 192 height 28
type input "ftah Ya Semsem"
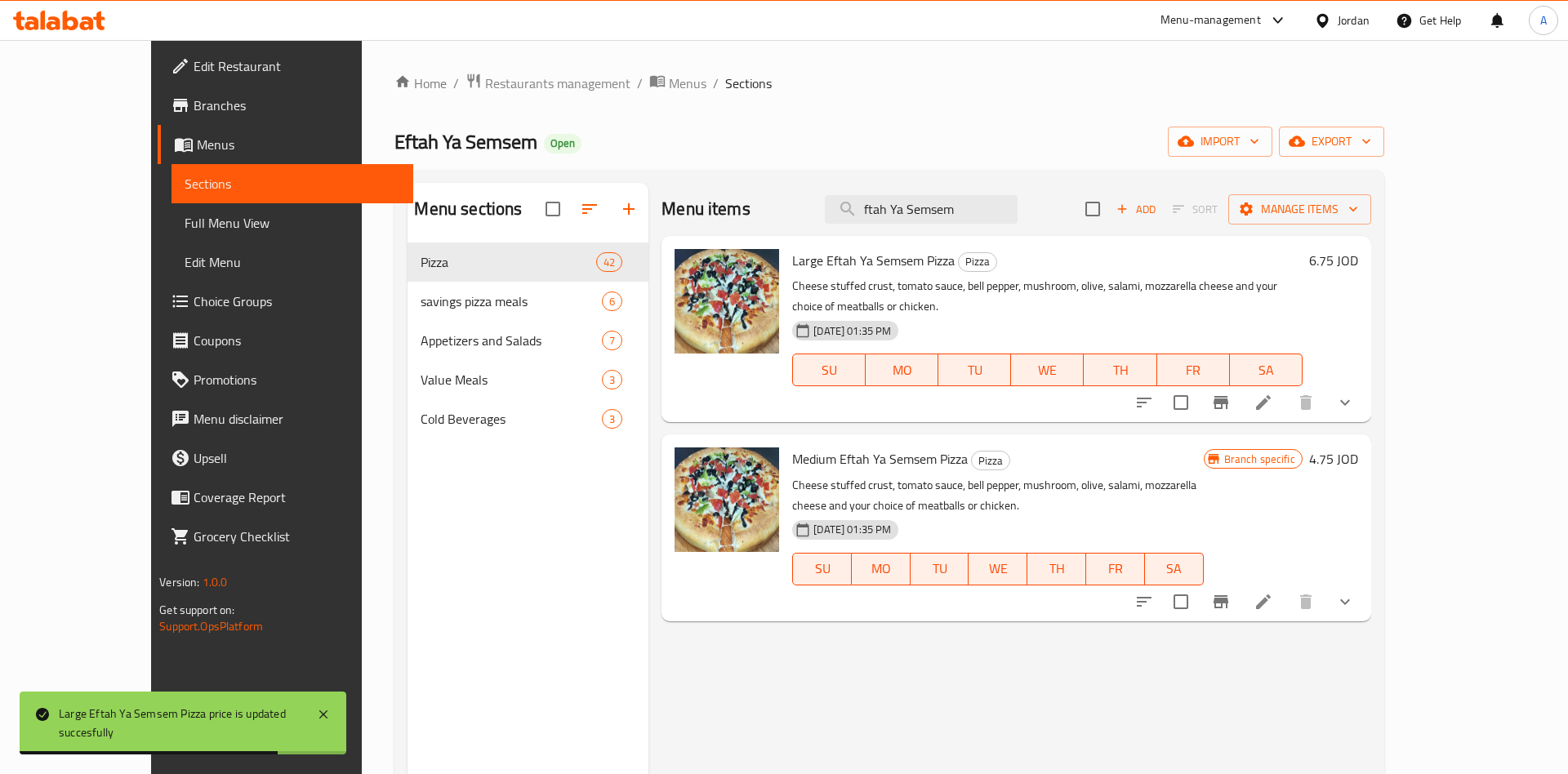
click at [1358, 254] on div "6.75 JOD" at bounding box center [1329, 260] width 55 height 23
click at [1358, 258] on h6 "6.75 JOD" at bounding box center [1333, 260] width 49 height 23
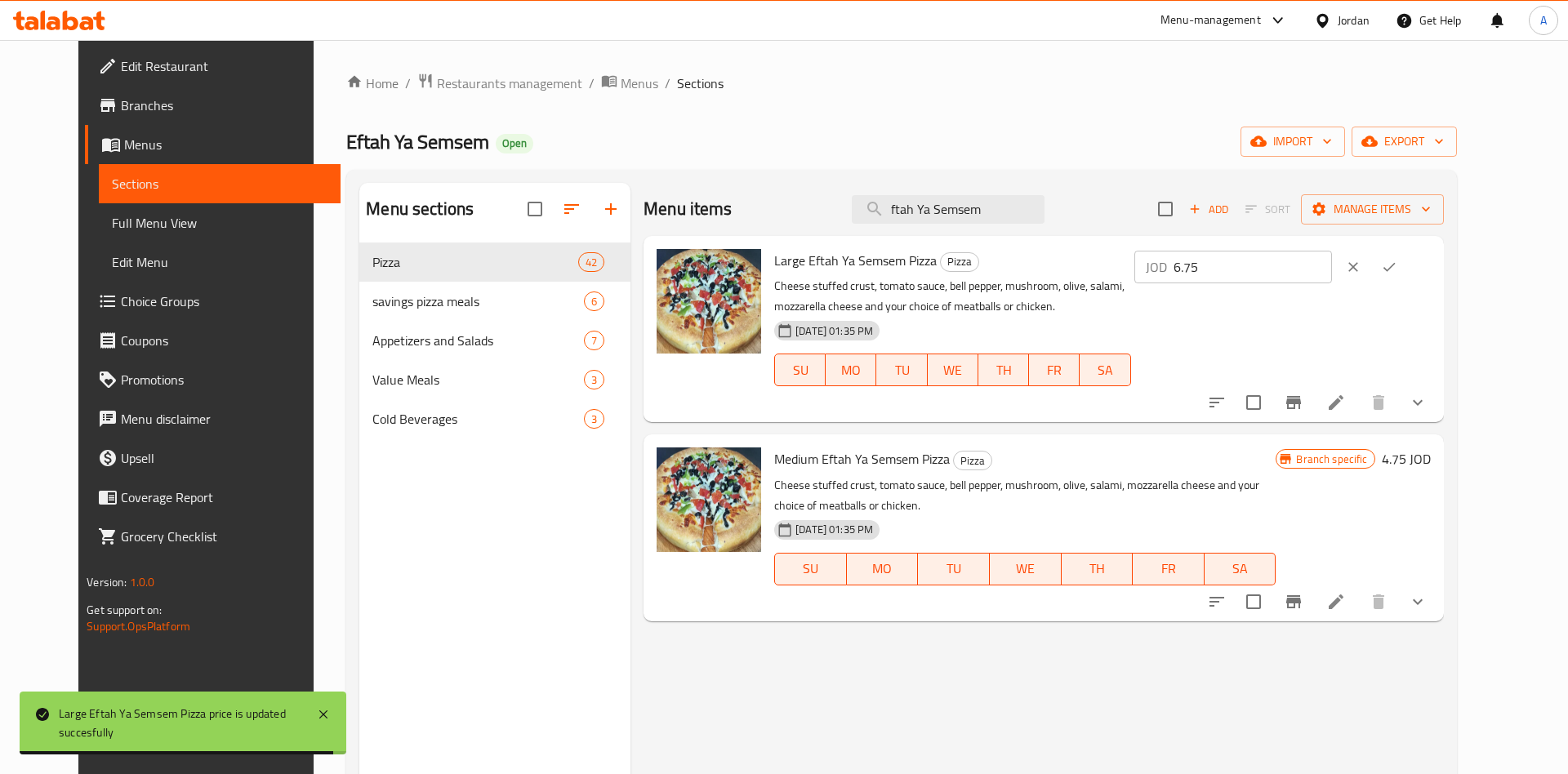
click at [1332, 266] on input "6.75" at bounding box center [1252, 267] width 158 height 33
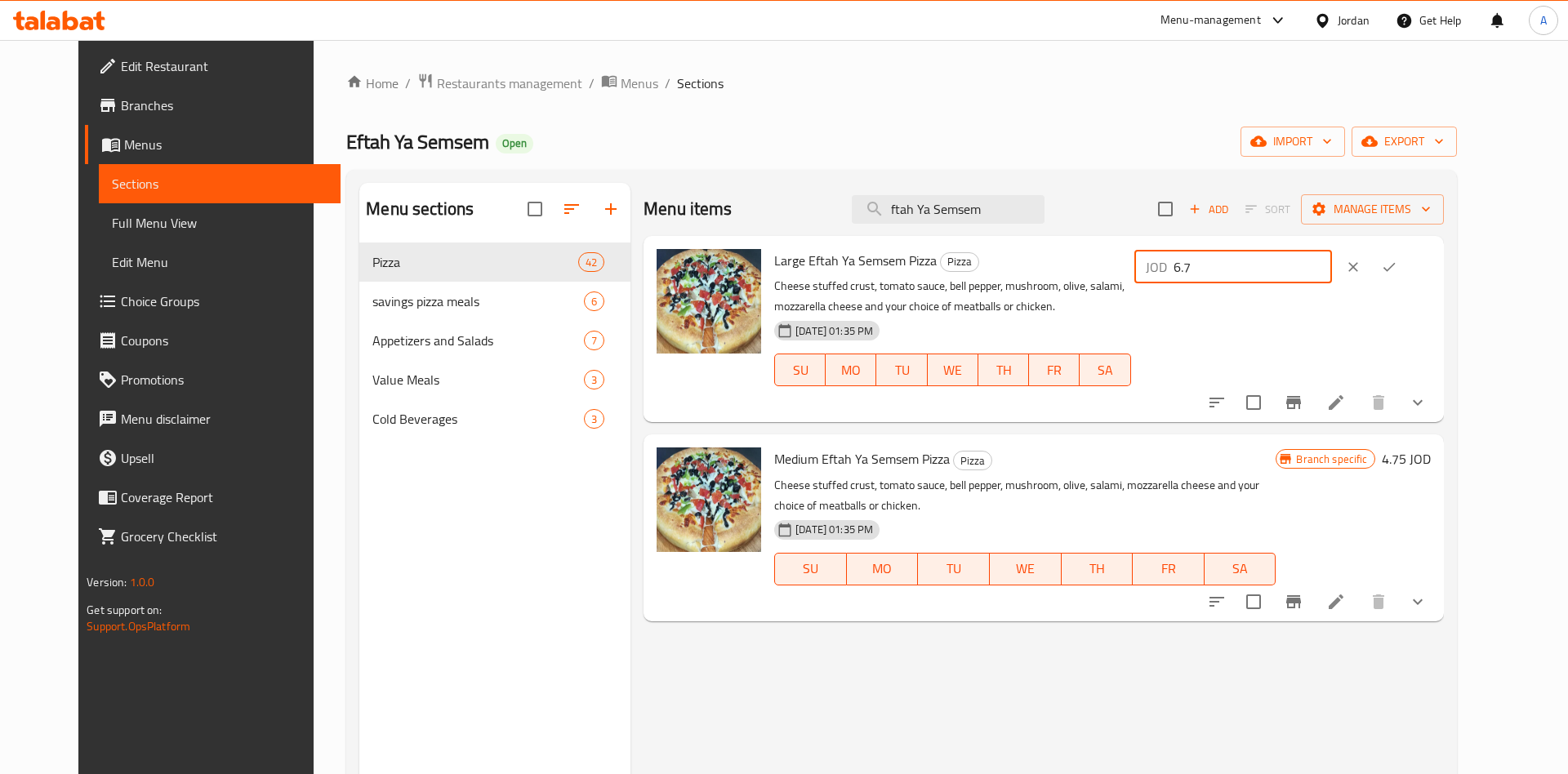
type input "6.7"
click button "ok" at bounding box center [1388, 266] width 36 height 36
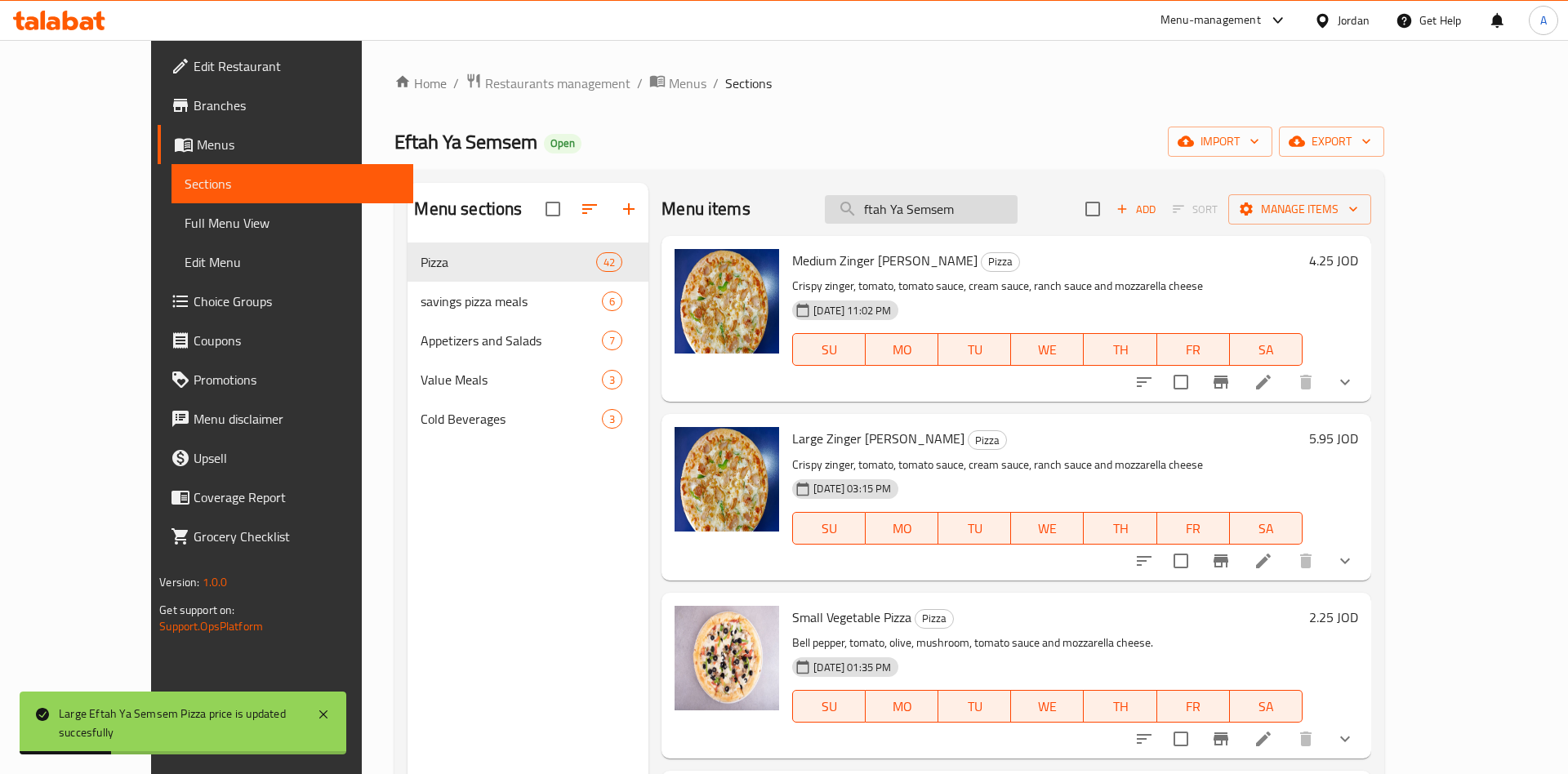
click at [1017, 213] on input "ftah Ya Semsem" at bounding box center [921, 209] width 192 height 28
type input "ftah Ya Semsem"
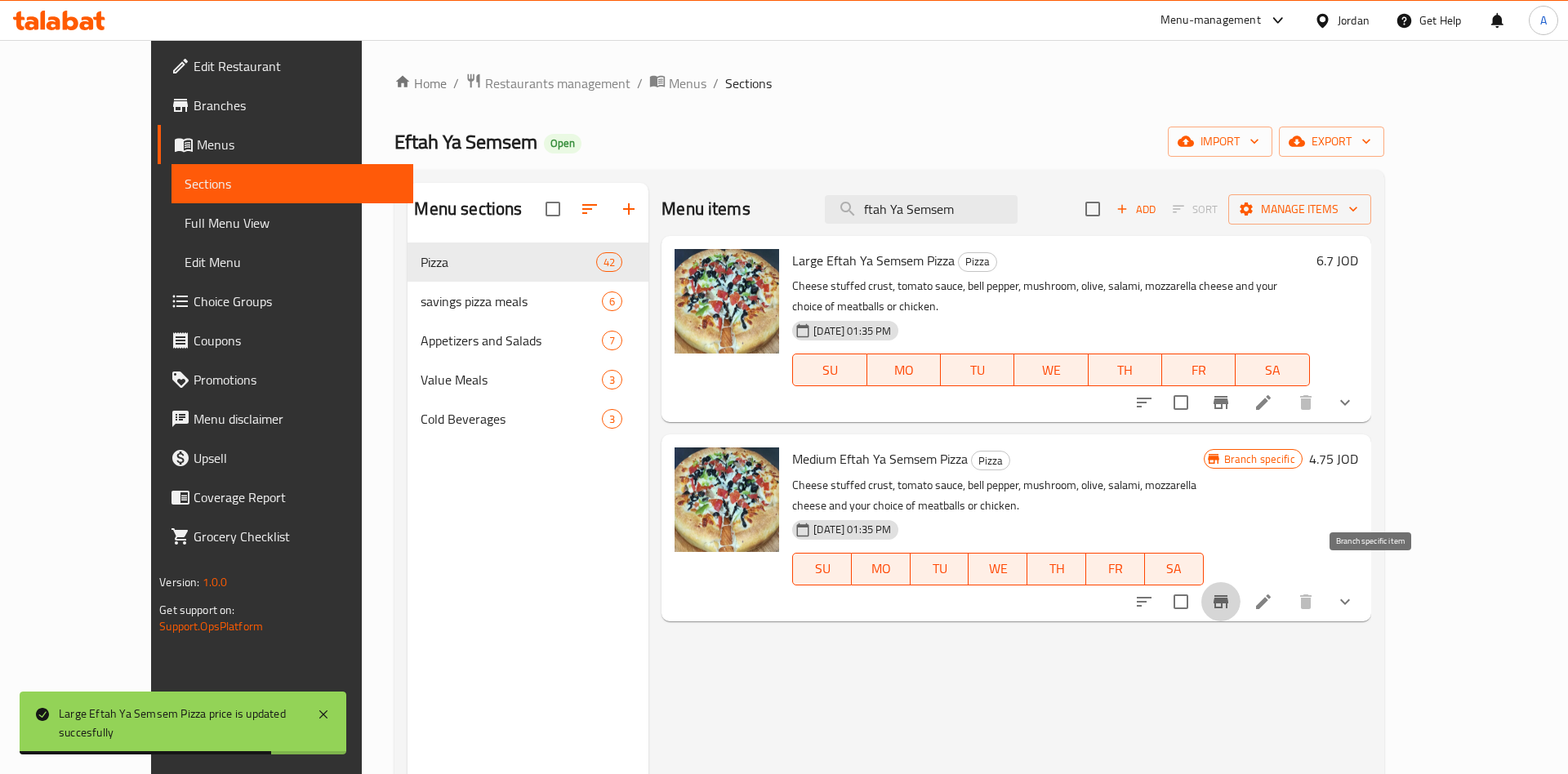
click at [1228, 595] on icon "Branch-specific-item" at bounding box center [1220, 601] width 15 height 13
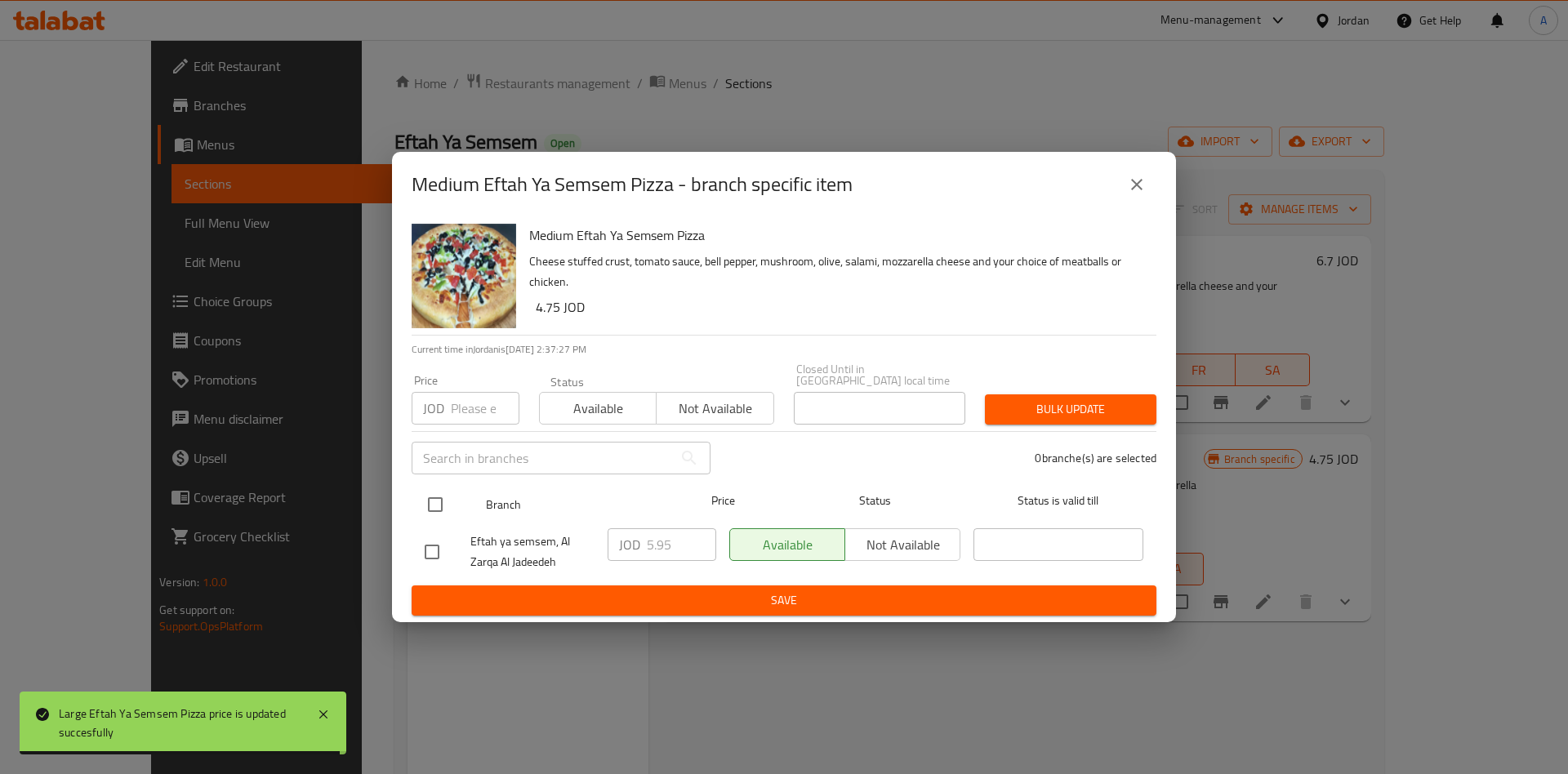
click at [450, 505] on input "checkbox" at bounding box center [434, 504] width 34 height 34
checkbox input "true"
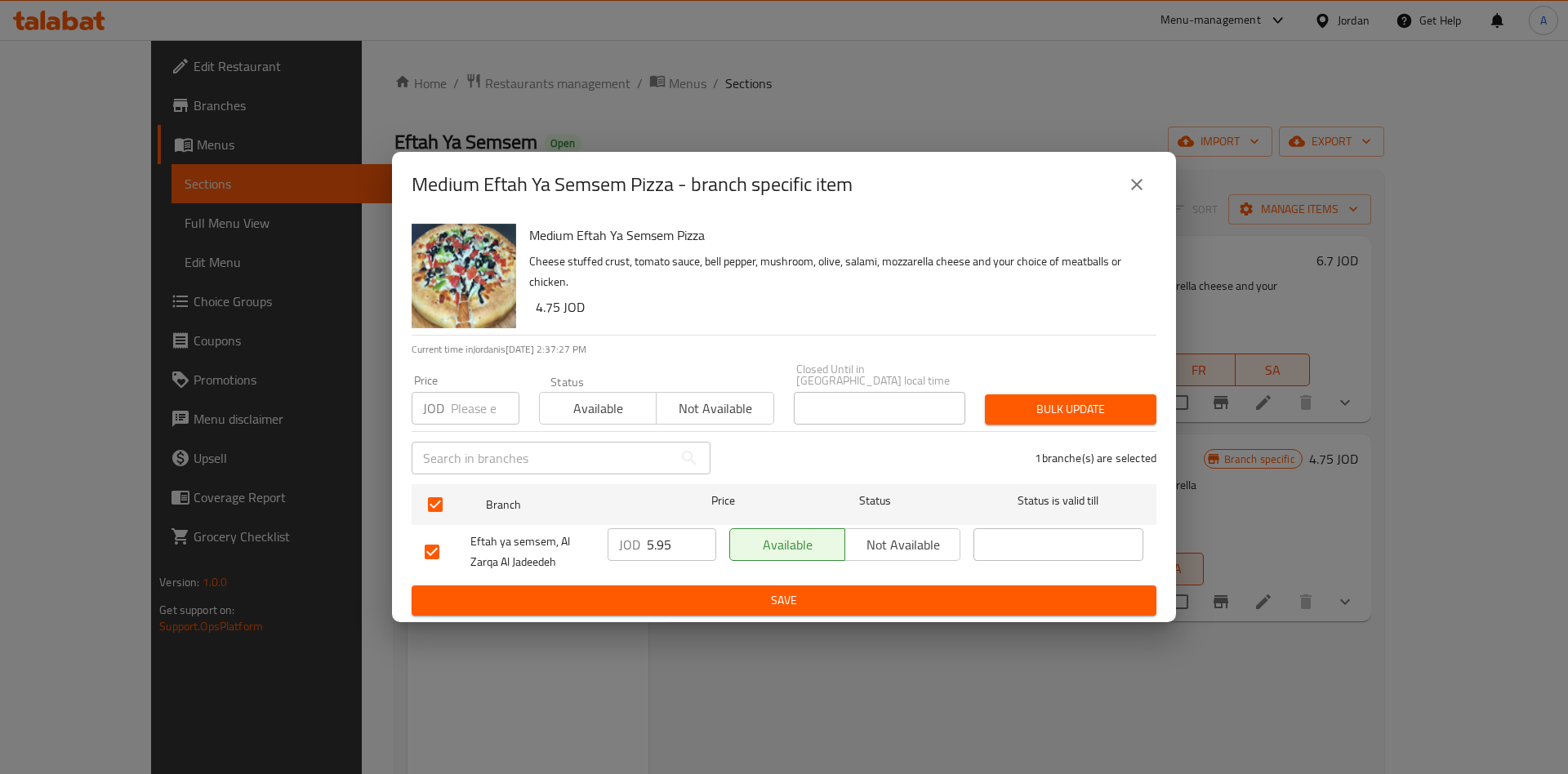
click at [659, 546] on input "5.95" at bounding box center [681, 545] width 69 height 33
drag, startPoint x: 819, startPoint y: 613, endPoint x: 816, endPoint y: 604, distance: 9.5
click at [818, 612] on div "Medium Eftah Ya Semsem Pizza Cheese stuffed crust, tomato sauce, bell pepper, m…" at bounding box center [783, 420] width 784 height 405
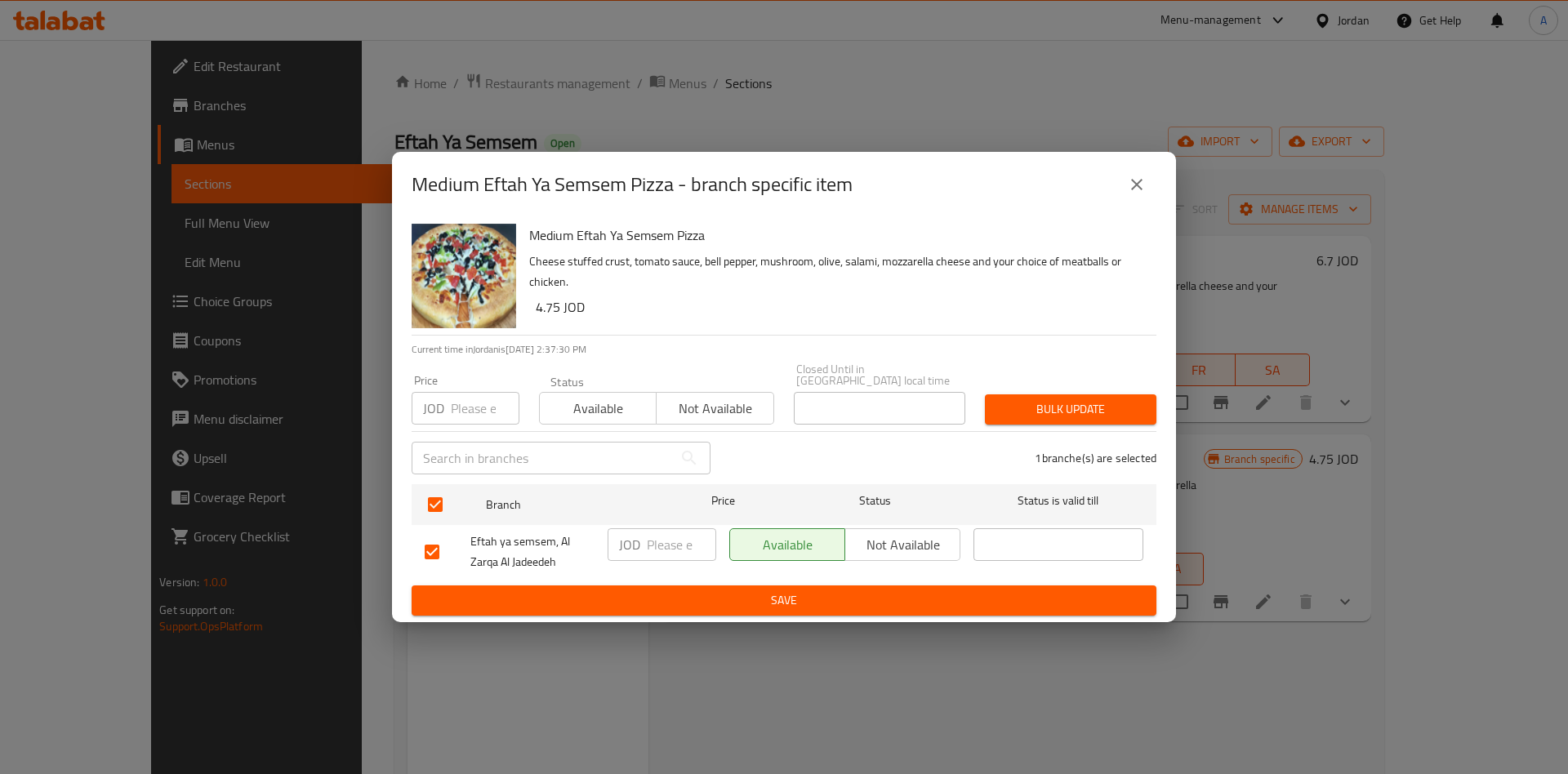
click at [811, 591] on span "Save" at bounding box center [784, 600] width 719 height 20
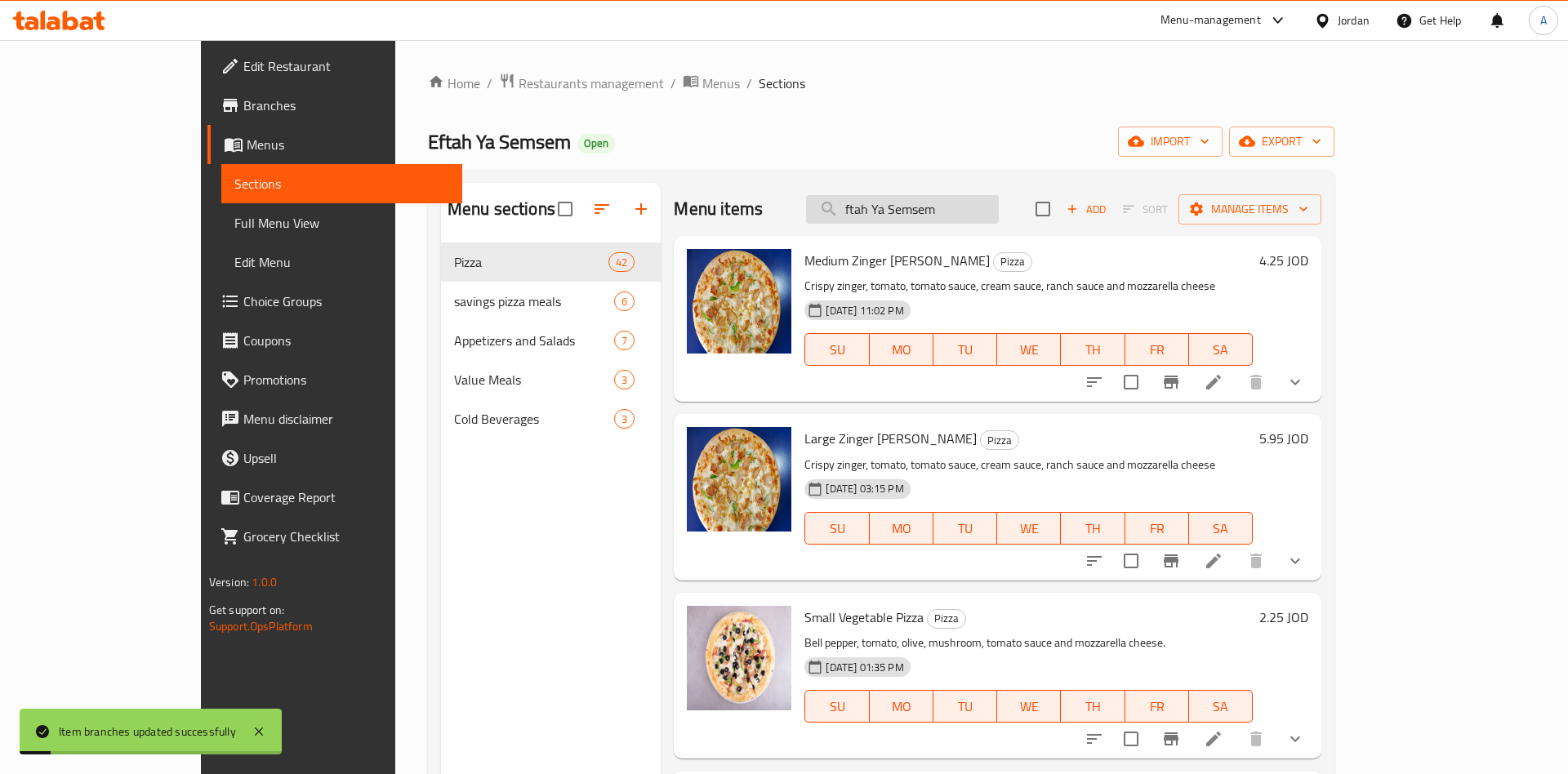
click at [995, 213] on div "Menu items ftah Ya Semsem Add Sort Manage items" at bounding box center [997, 209] width 647 height 53
click at [999, 217] on input "ftah Ya Semsem" at bounding box center [902, 209] width 192 height 28
type input "ftah Ya Semsem"
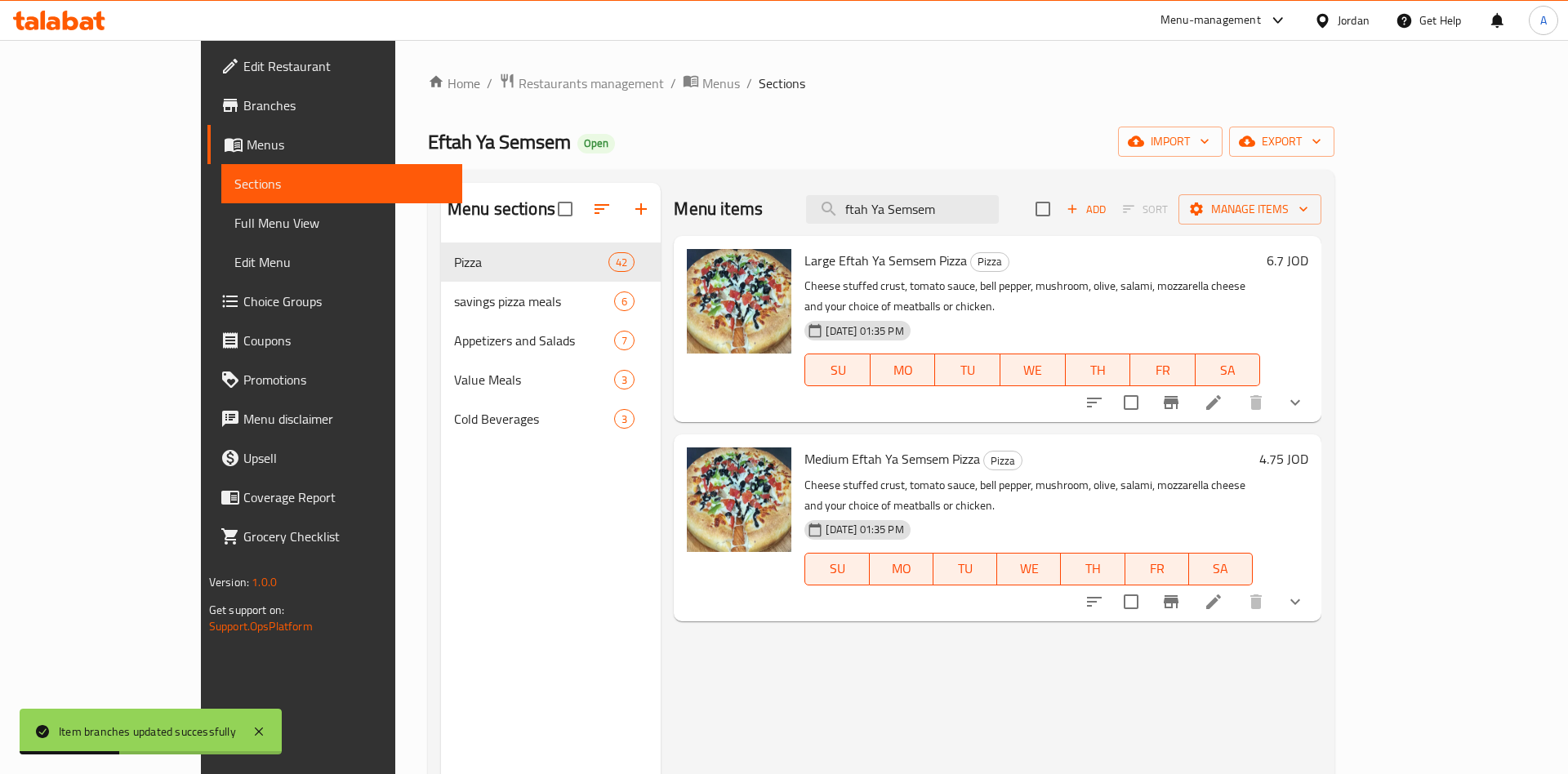
click at [1308, 448] on h6 "4.75 JOD" at bounding box center [1283, 459] width 49 height 23
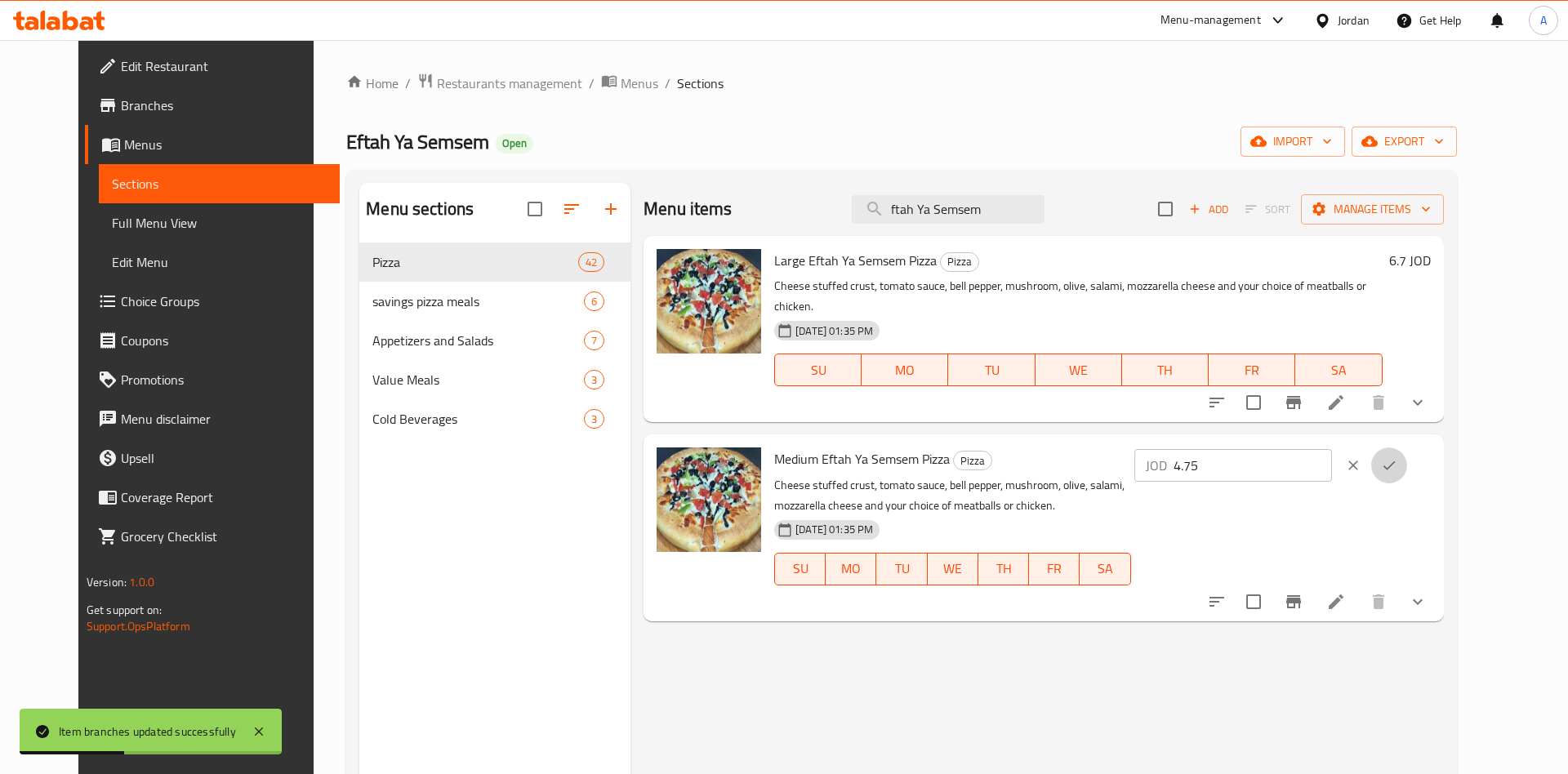
click at [1407, 448] on button "ok" at bounding box center [1388, 465] width 36 height 36
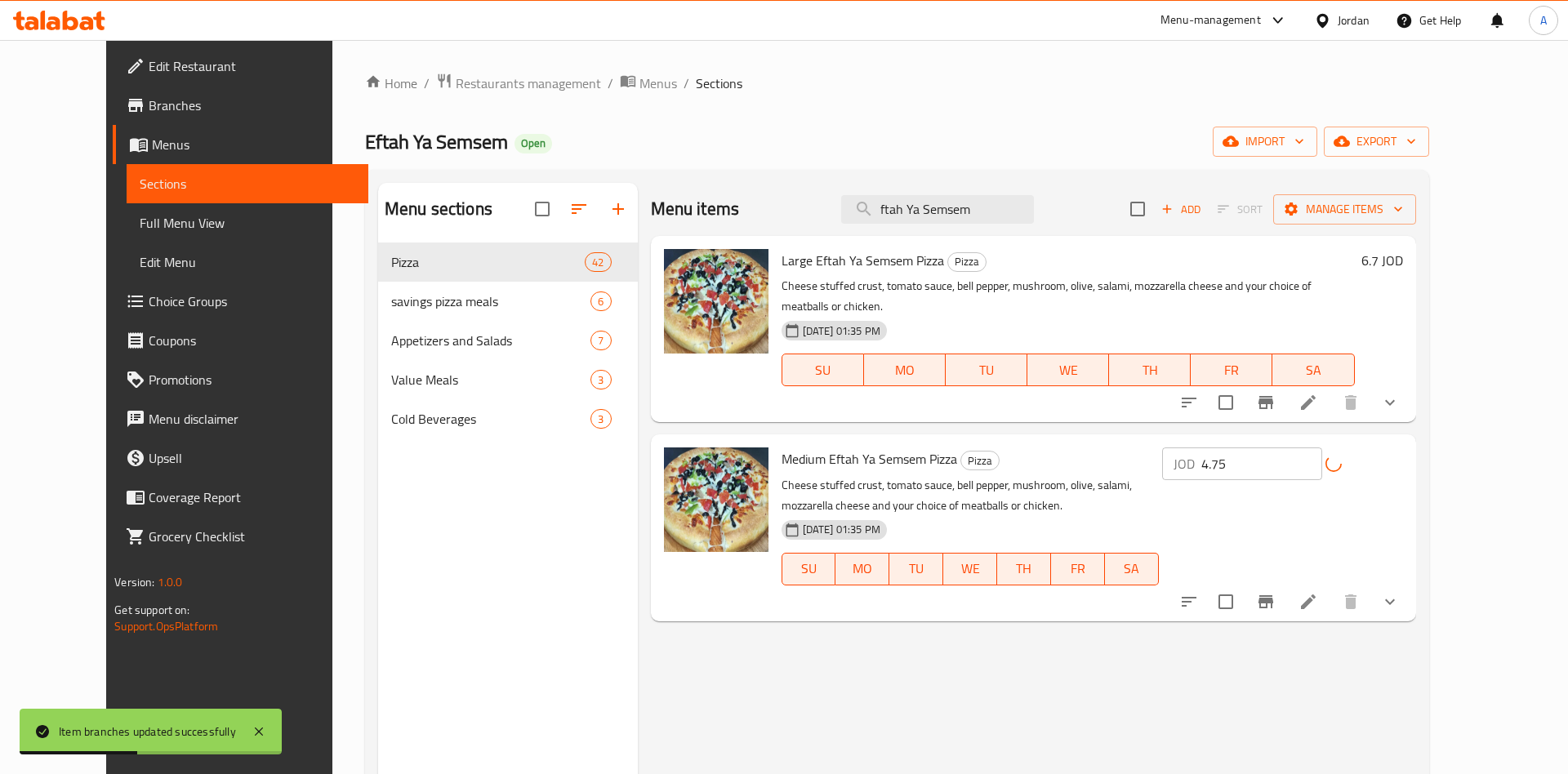
click at [1159, 448] on h6 "Medium Eftah Ya Semsem Pizza Pizza" at bounding box center [970, 459] width 377 height 23
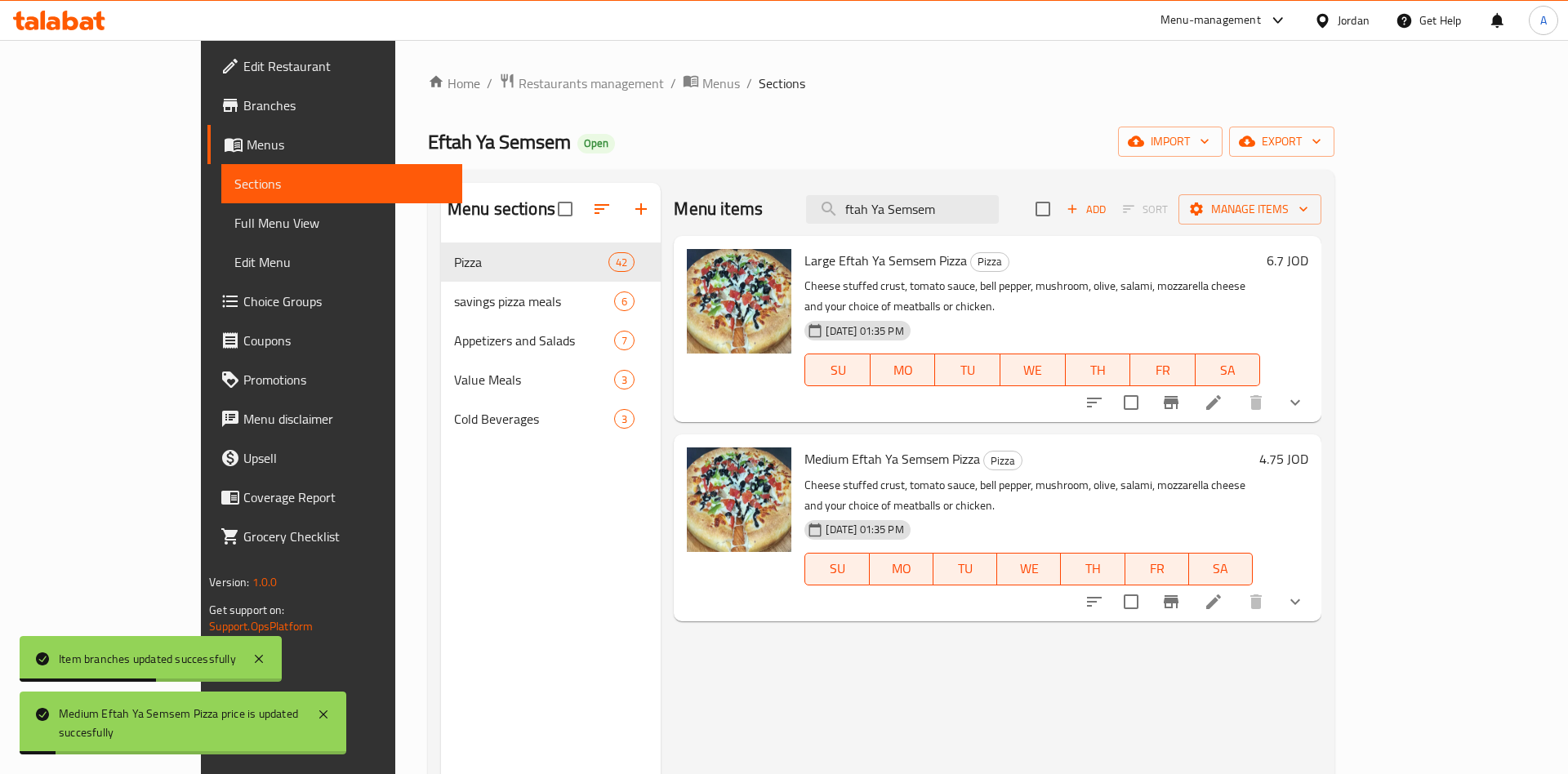
click at [1308, 449] on h6 "4.75 JOD" at bounding box center [1283, 459] width 49 height 23
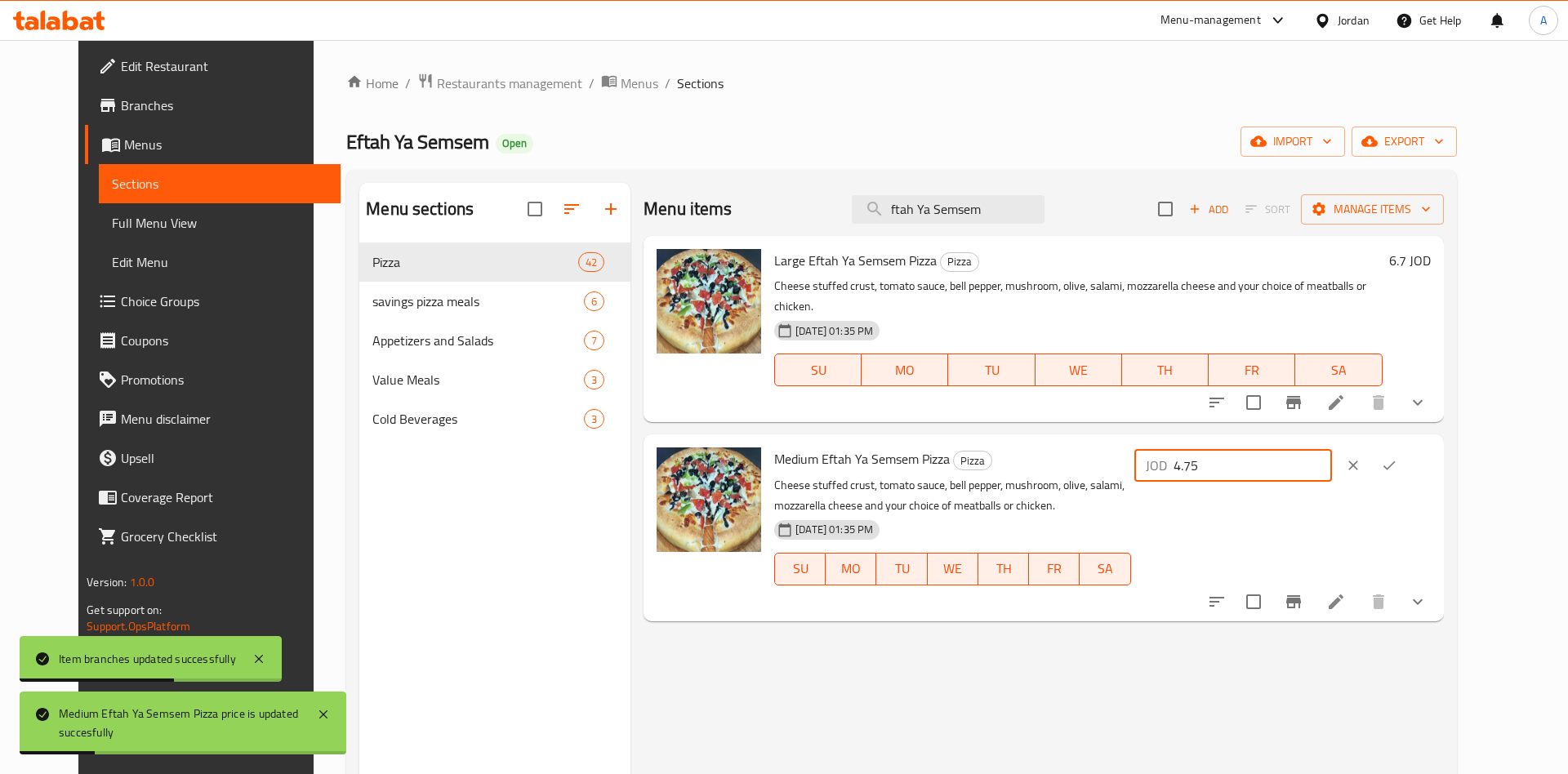
drag, startPoint x: 1377, startPoint y: 440, endPoint x: 1175, endPoint y: 440, distance: 202.0
click at [1177, 454] on input "4.75" at bounding box center [1252, 465] width 158 height 33
type input "5.95"
click at [1397, 457] on icon "ok" at bounding box center [1388, 465] width 17 height 17
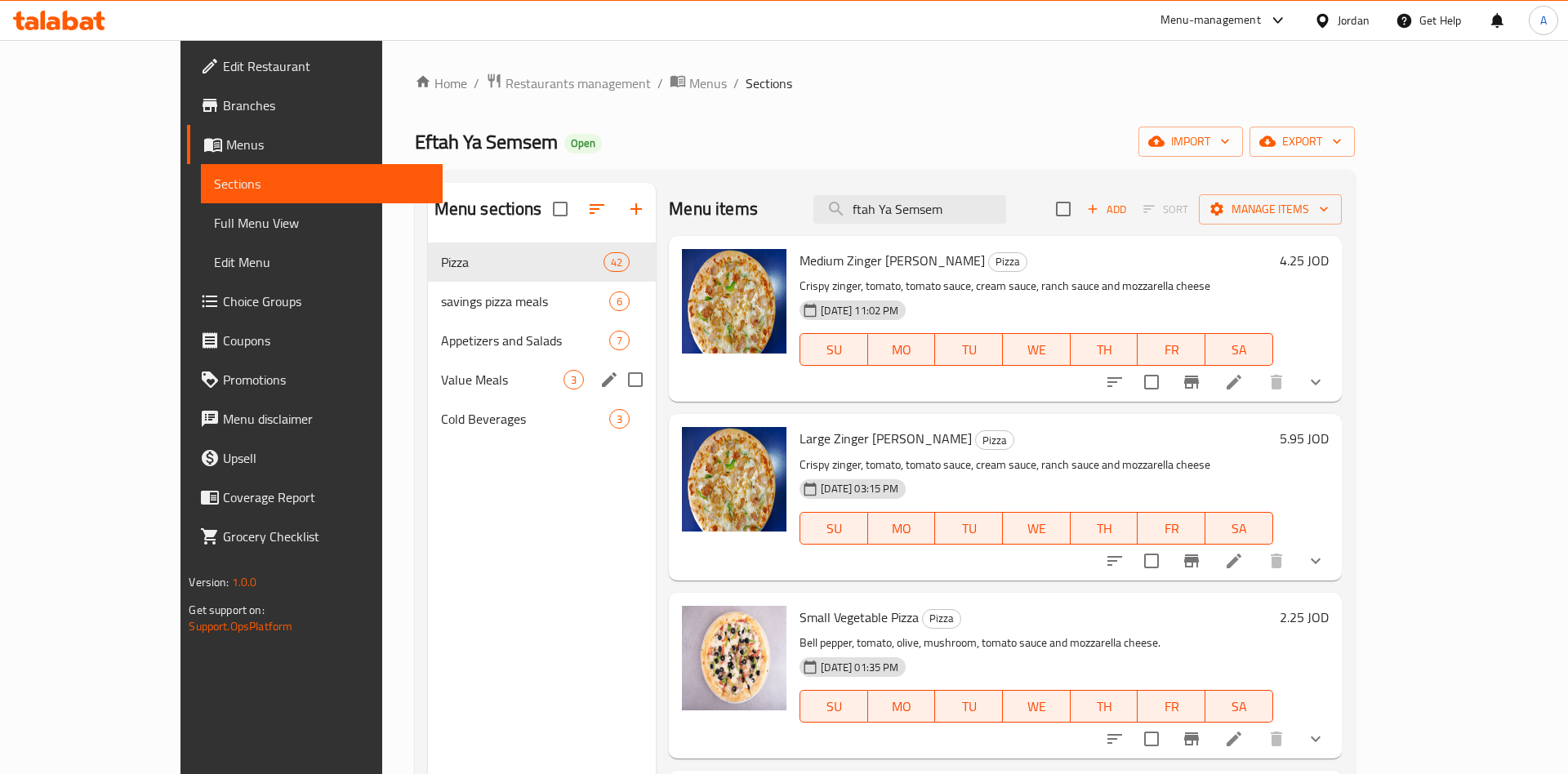
click at [441, 347] on span "Appetizers and Salads" at bounding box center [526, 340] width 169 height 19
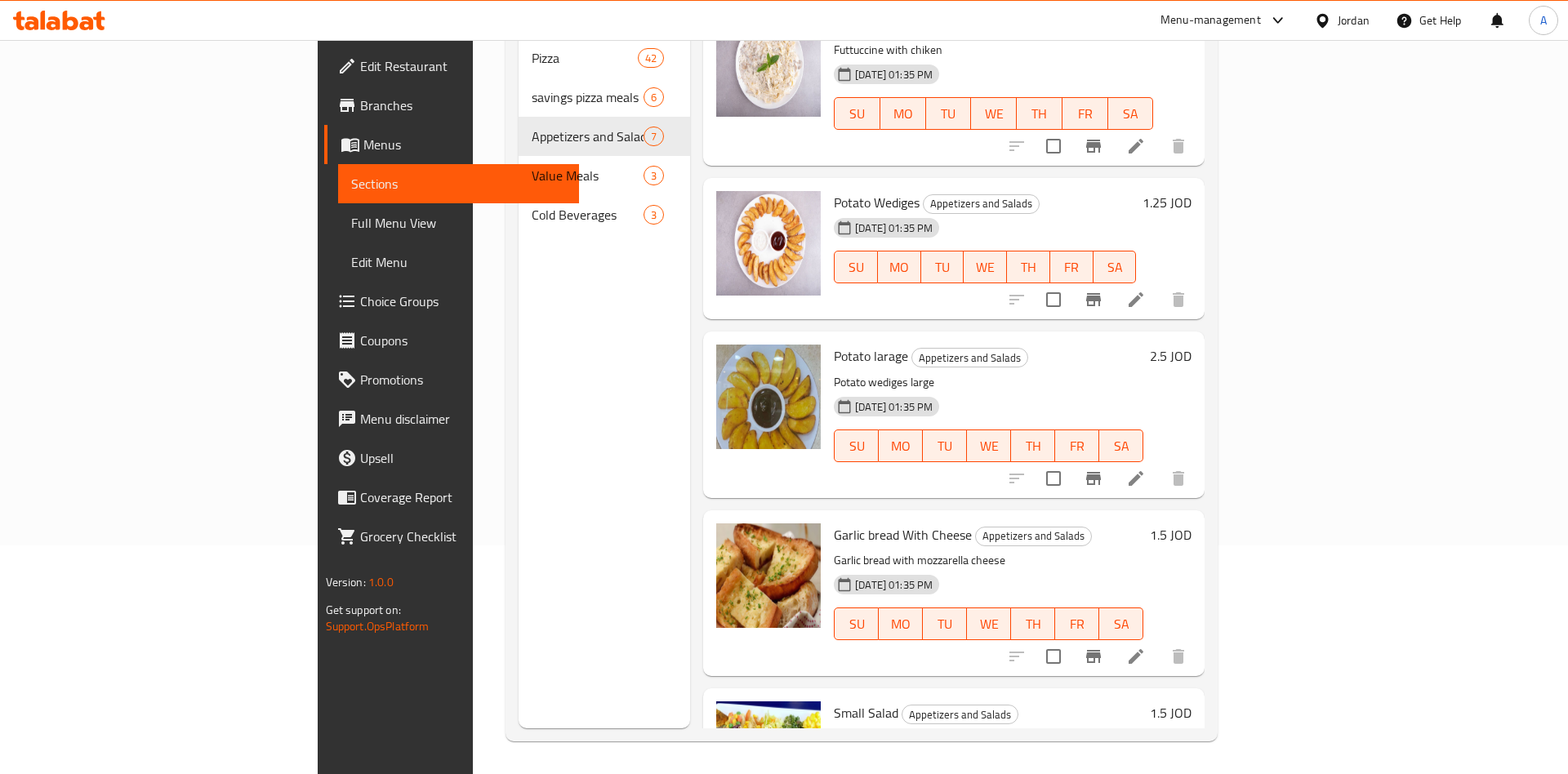
scroll to position [490, 0]
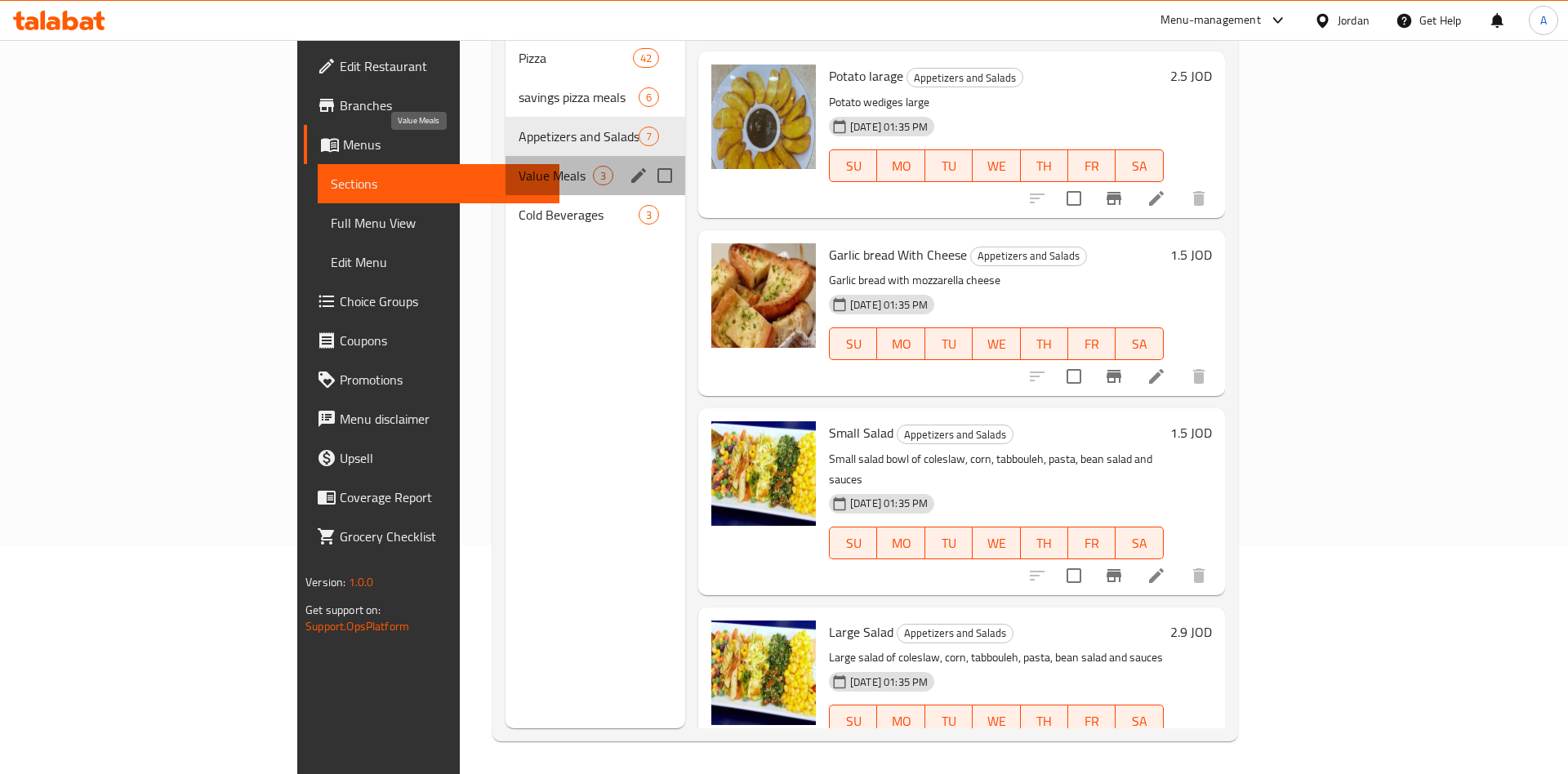
drag, startPoint x: 438, startPoint y: 154, endPoint x: 504, endPoint y: 189, distance: 74.7
click at [519, 166] on span "Value Meals" at bounding box center [556, 176] width 74 height 19
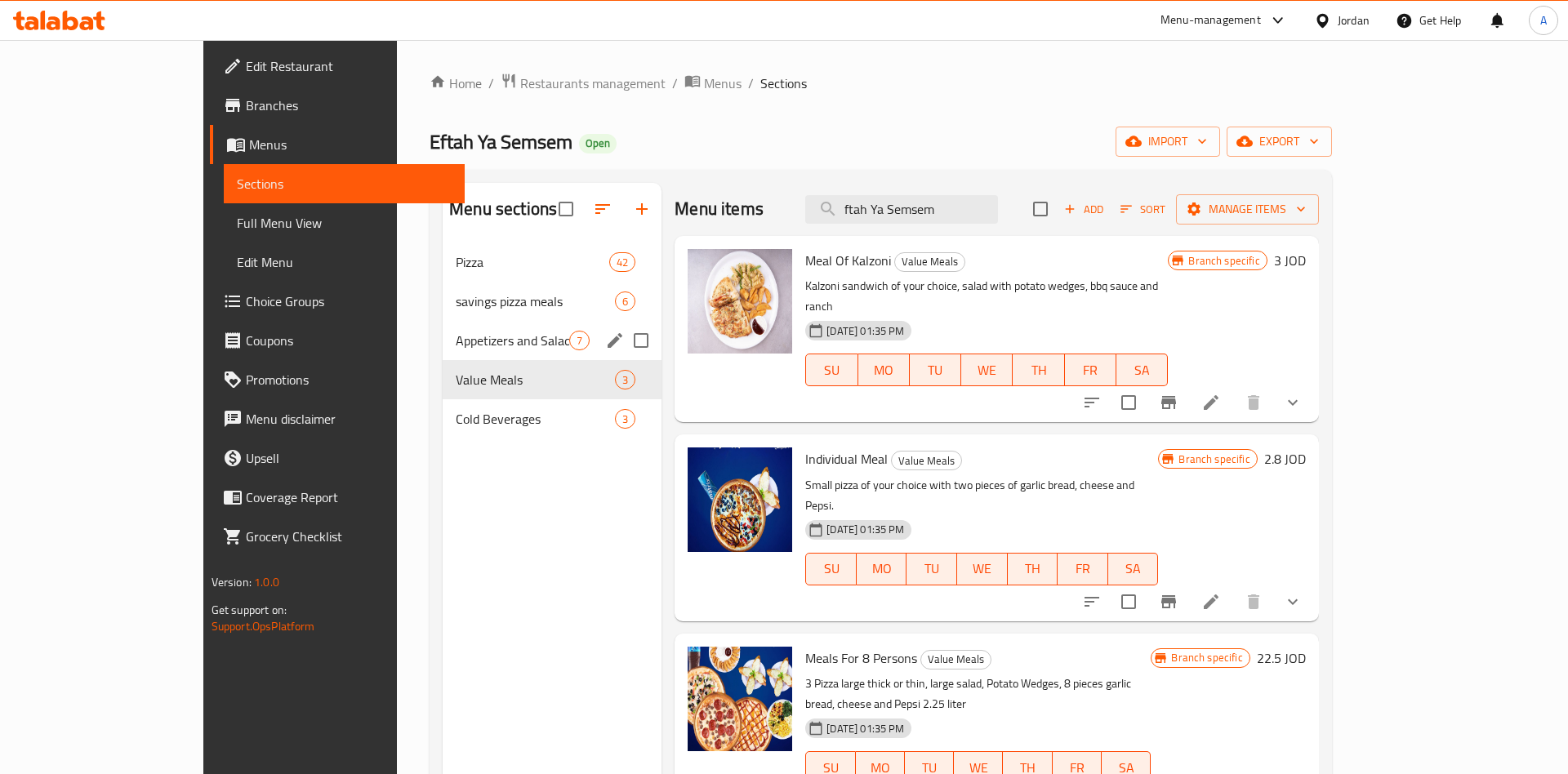
click at [442, 327] on div "Appetizers and Salads 7" at bounding box center [551, 340] width 219 height 39
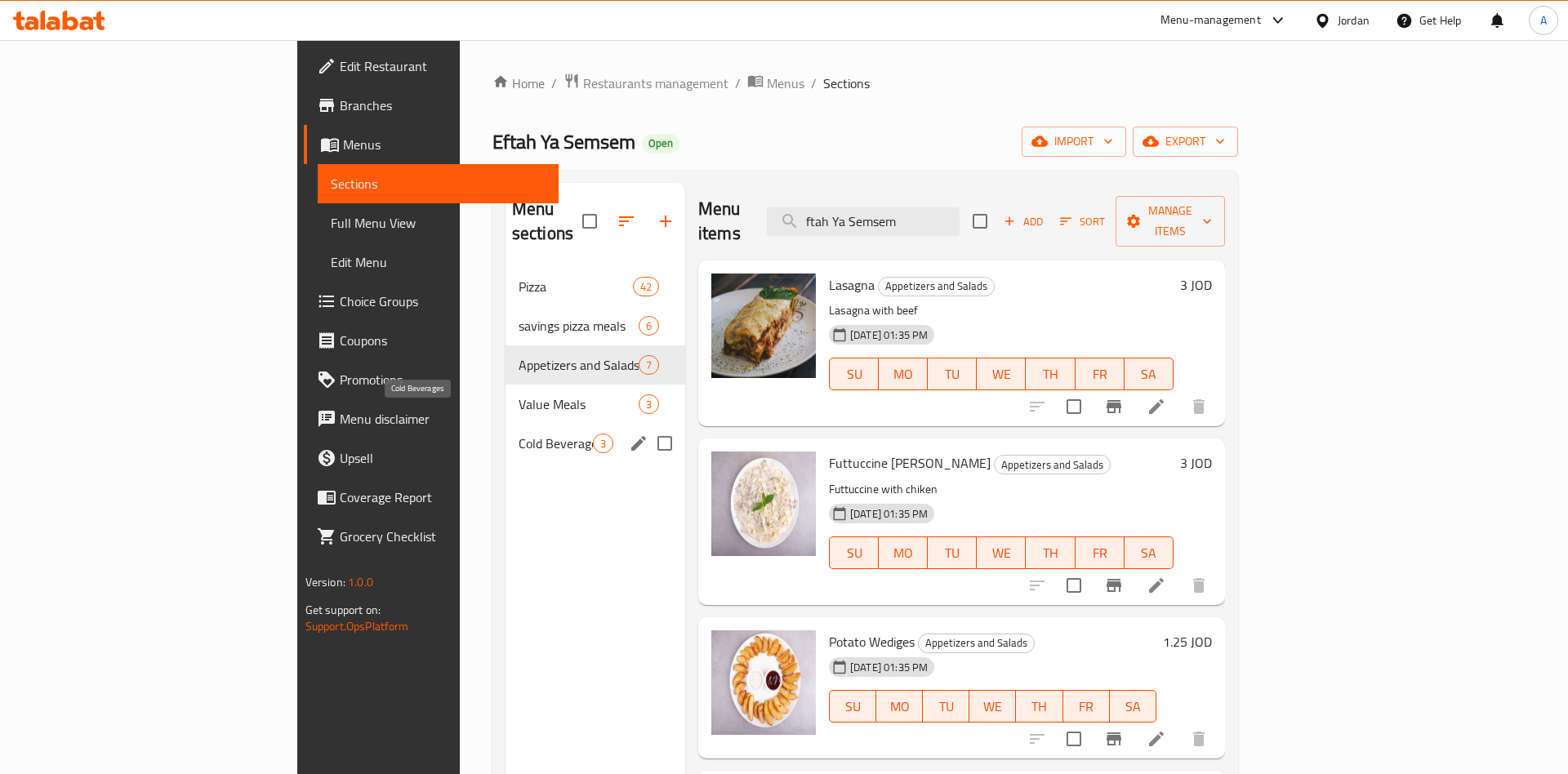
click at [519, 433] on span "Cold Beverages" at bounding box center [556, 443] width 74 height 19
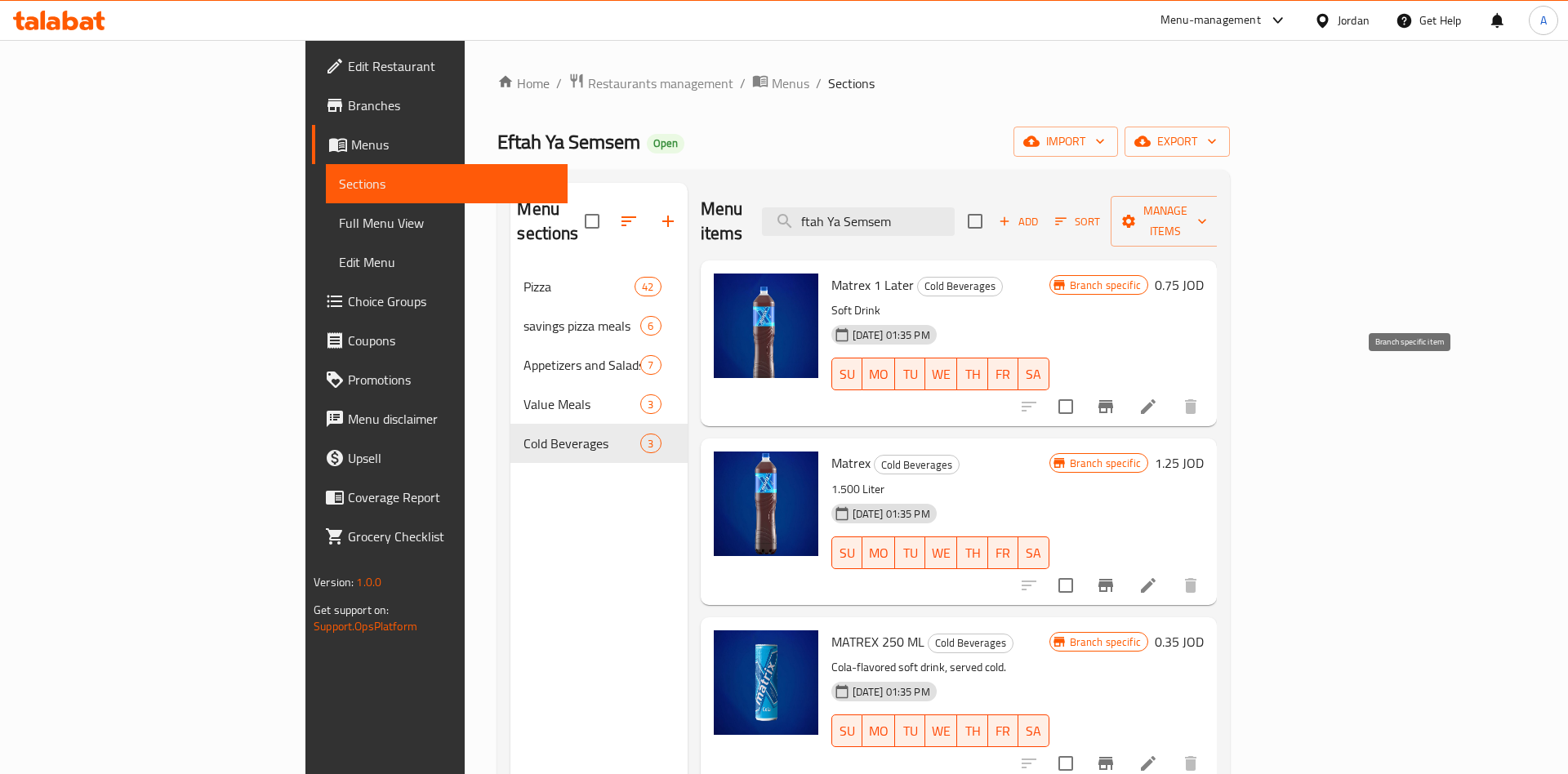
click at [1112, 400] on icon "Branch-specific-item" at bounding box center [1105, 406] width 15 height 13
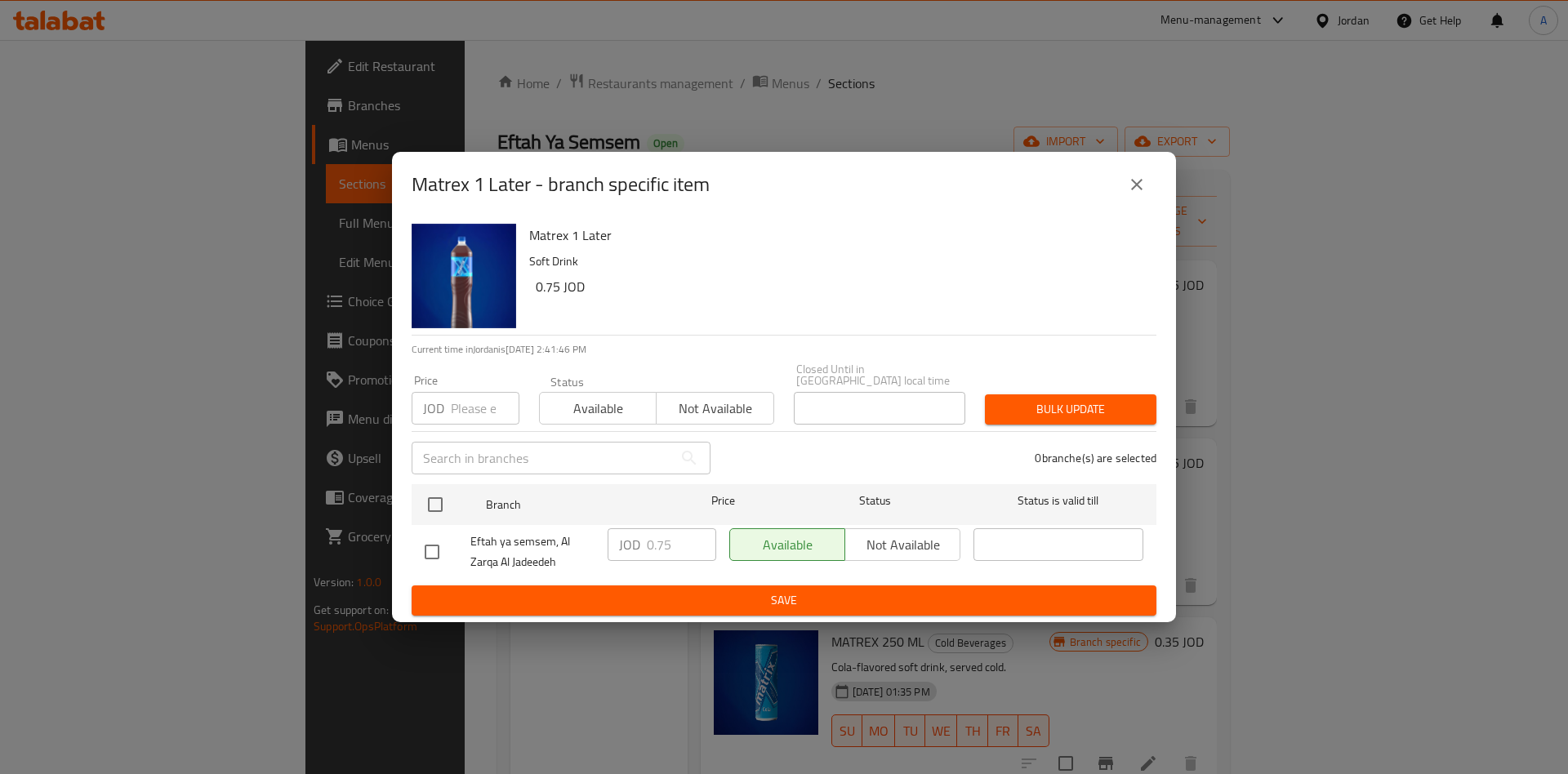
click at [1139, 194] on icon "close" at bounding box center [1137, 185] width 19 height 19
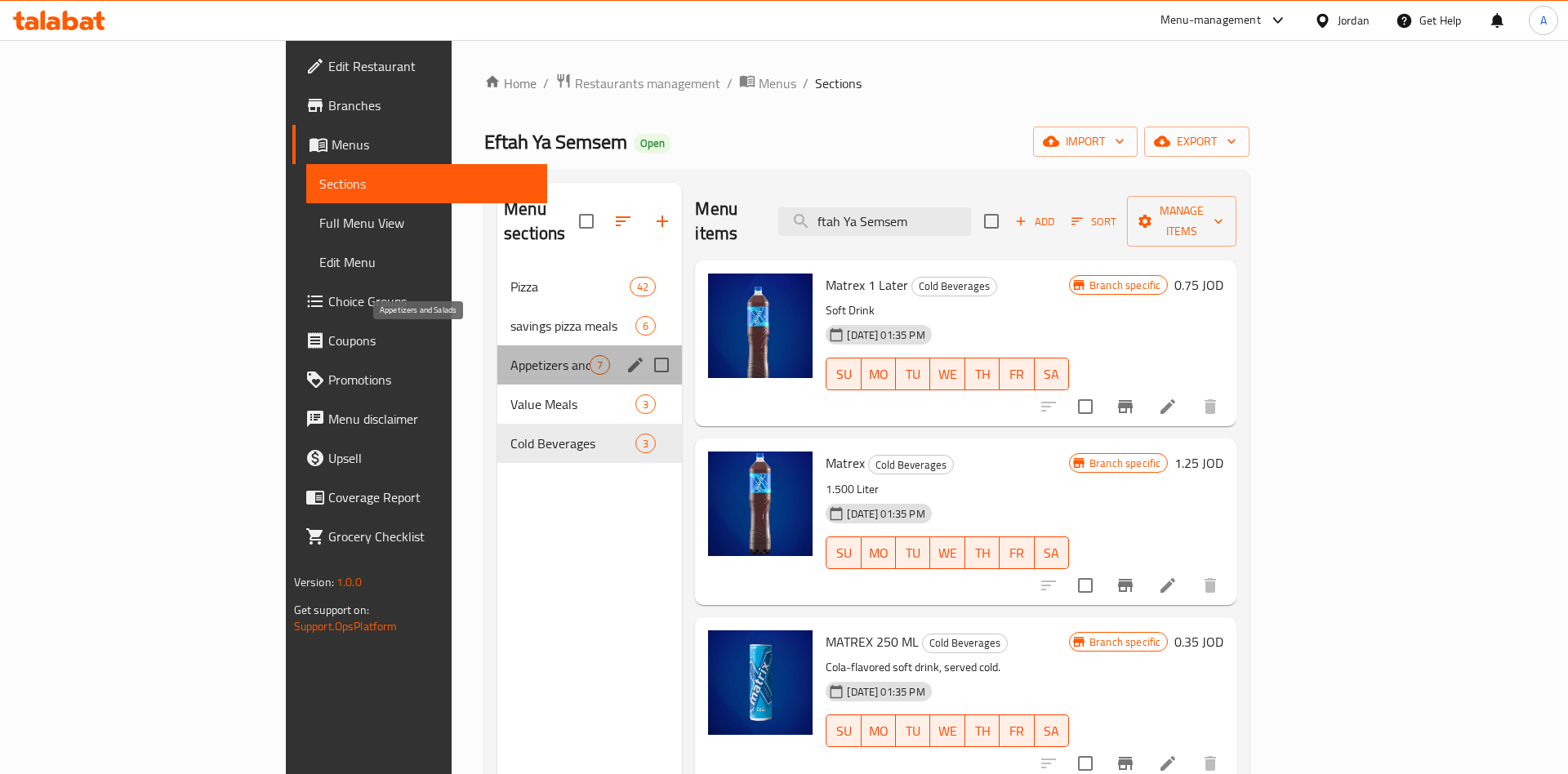
click at [510, 355] on span "Appetizers and Salads" at bounding box center [550, 365] width 80 height 19
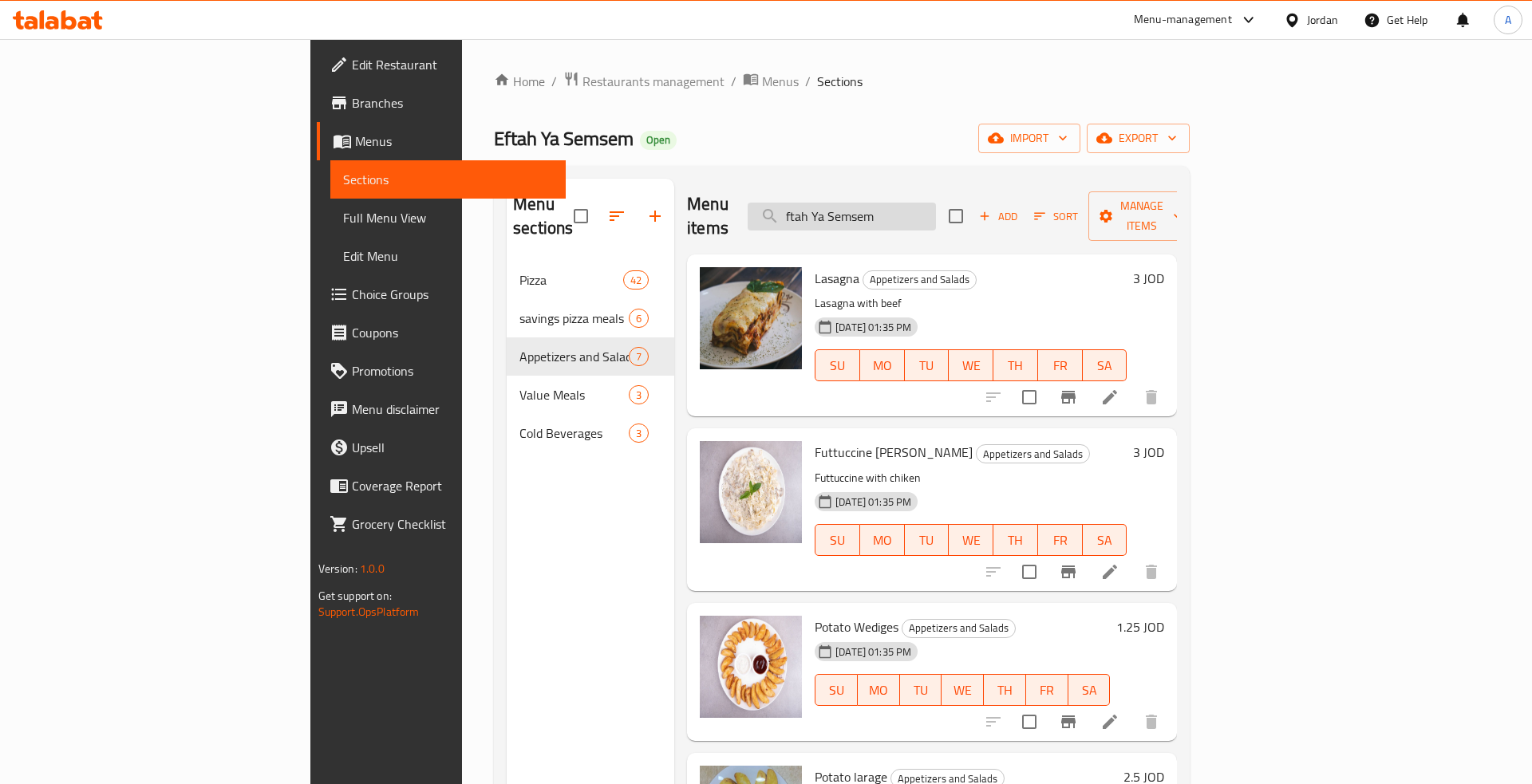
click at [936, 215] on input "ftah Ya Semsem" at bounding box center [841, 215] width 188 height 28
click at [936, 204] on input "ftah Ya Semsem" at bounding box center [841, 215] width 188 height 28
